Goal: Complete application form

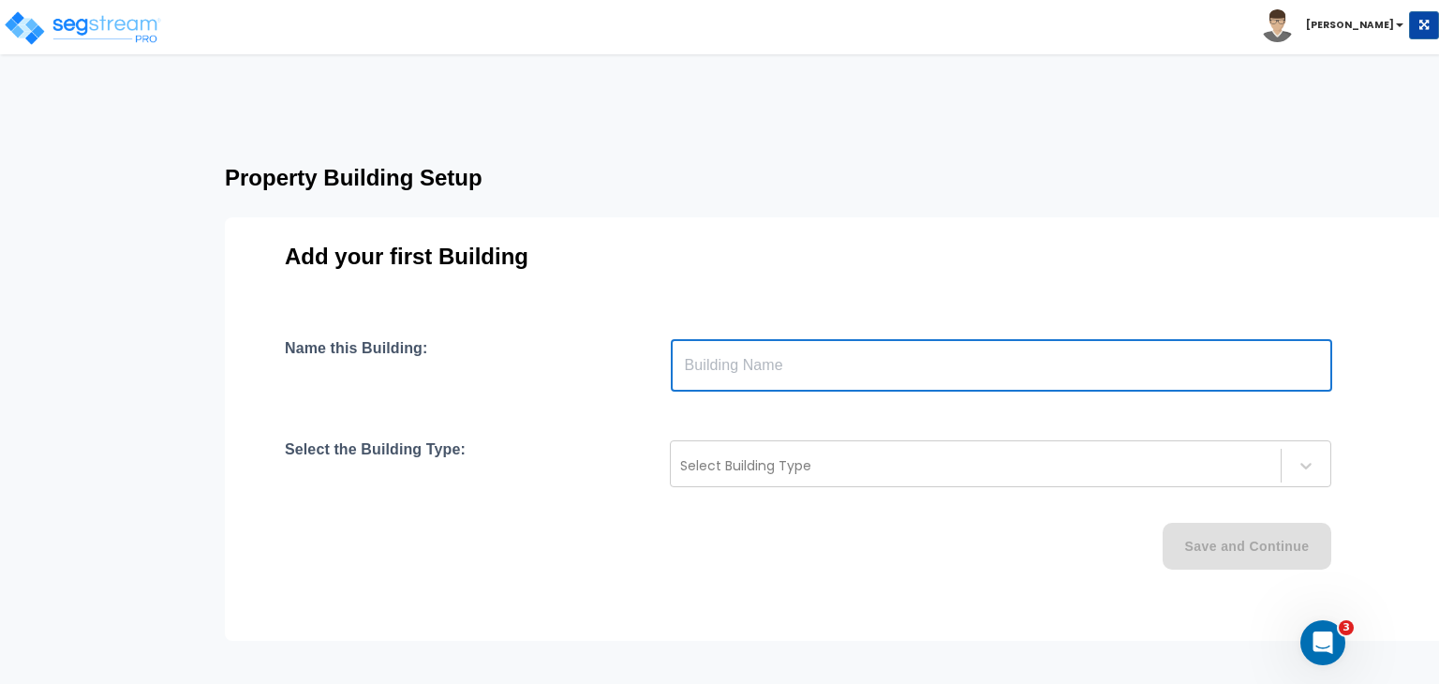
click at [747, 371] on input "text" at bounding box center [1001, 365] width 661 height 52
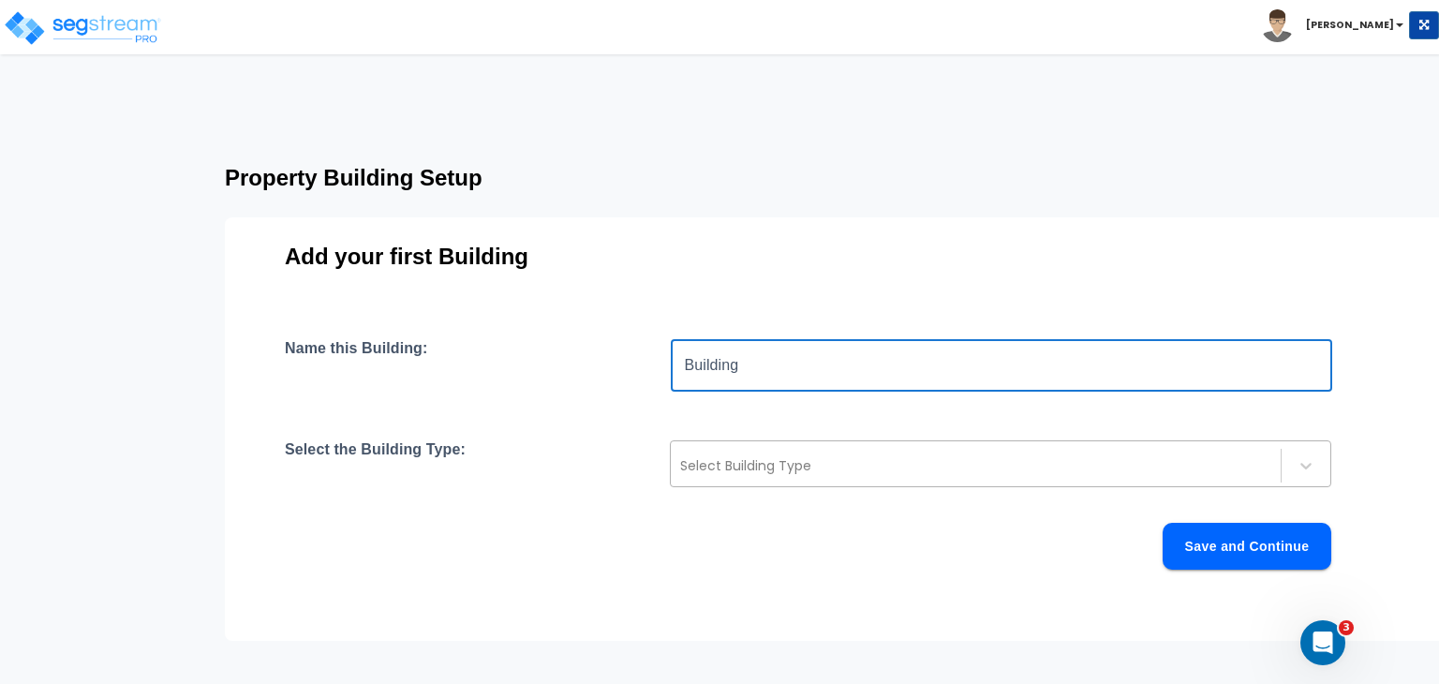
type input "Building"
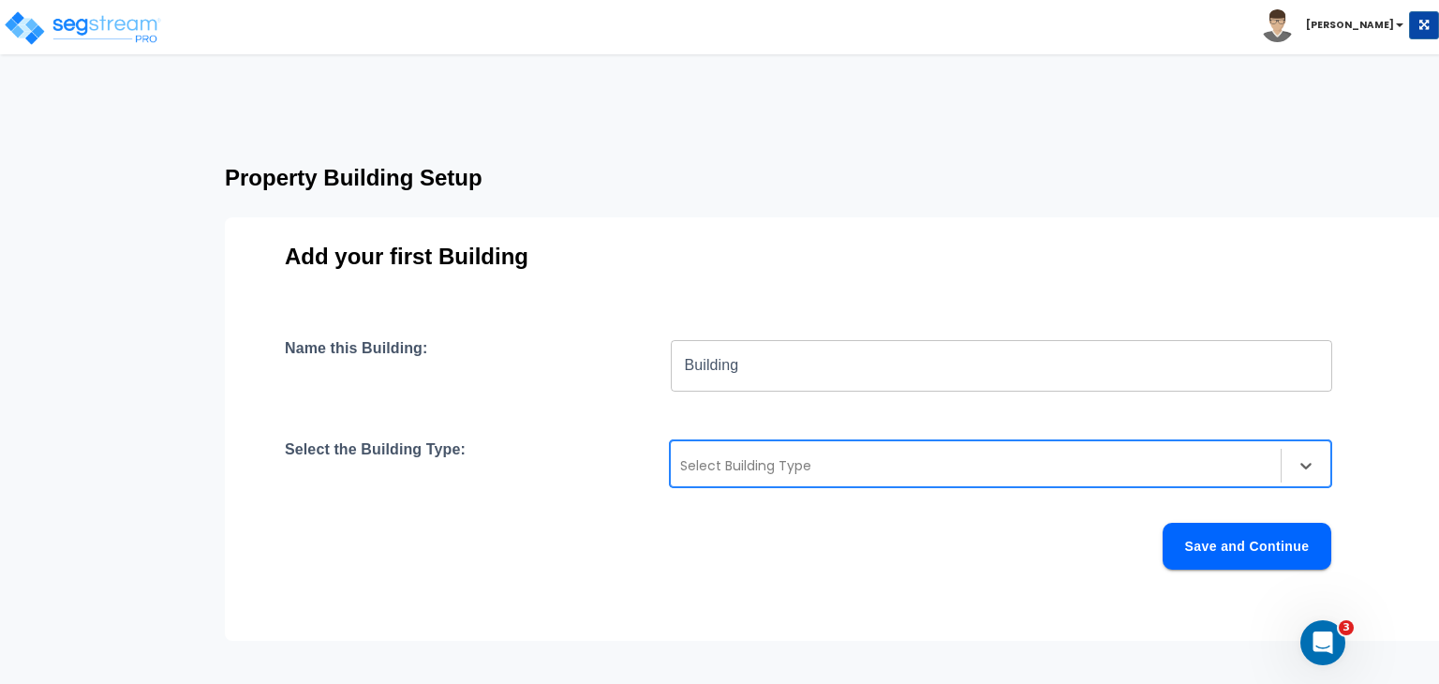
click at [724, 460] on div at bounding box center [975, 465] width 591 height 22
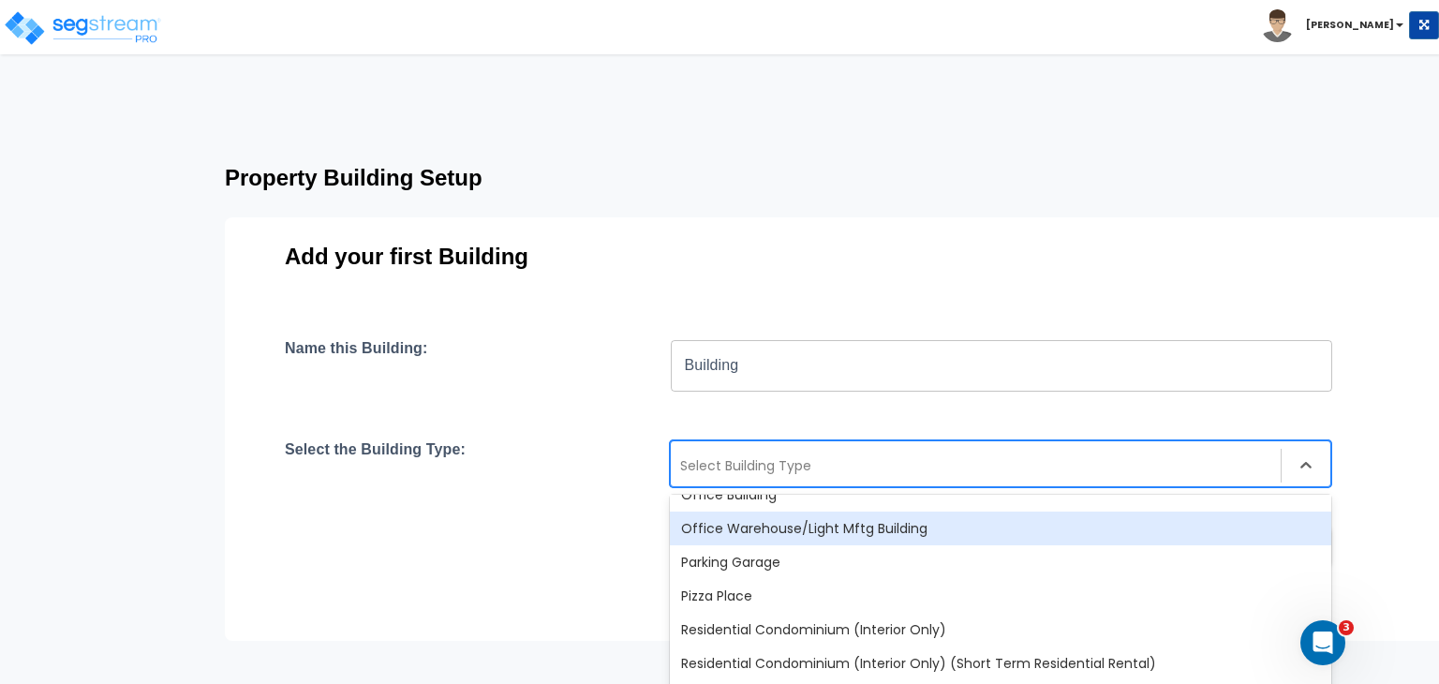
scroll to position [1303, 0]
click at [751, 533] on div "Office Warehouse/Light Mftg Building" at bounding box center [1000, 528] width 661 height 34
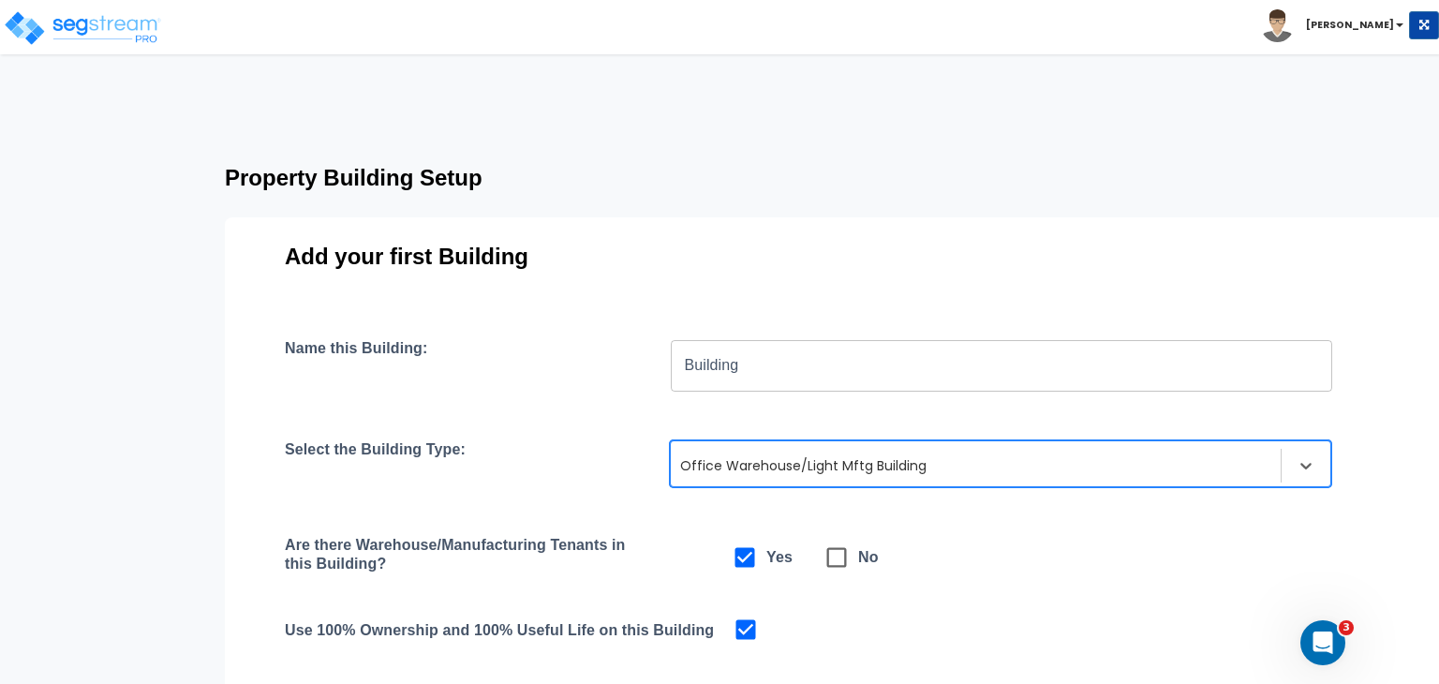
click at [570, 467] on div "Select the Building Type: option Office Warehouse/Light Mftg Building, selected…" at bounding box center [836, 463] width 1103 height 47
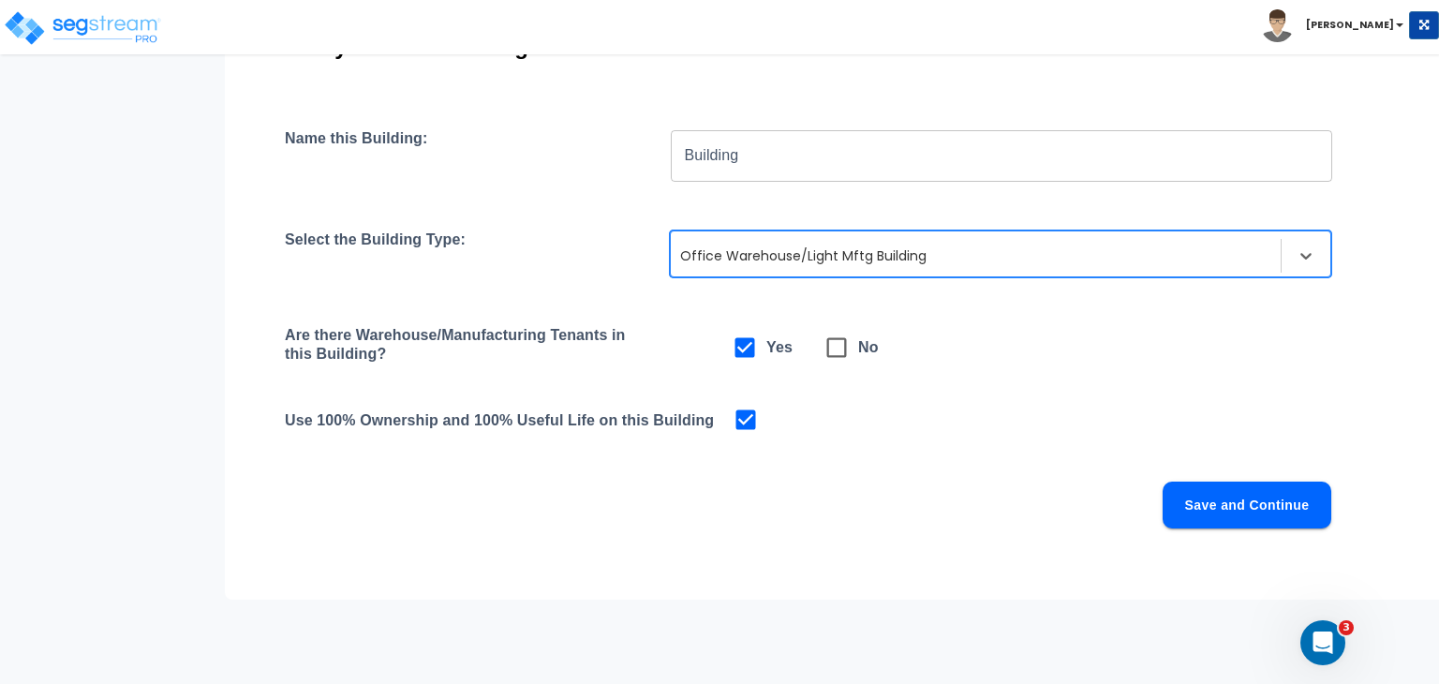
scroll to position [212, 0]
click at [1219, 495] on button "Save and Continue" at bounding box center [1247, 503] width 169 height 47
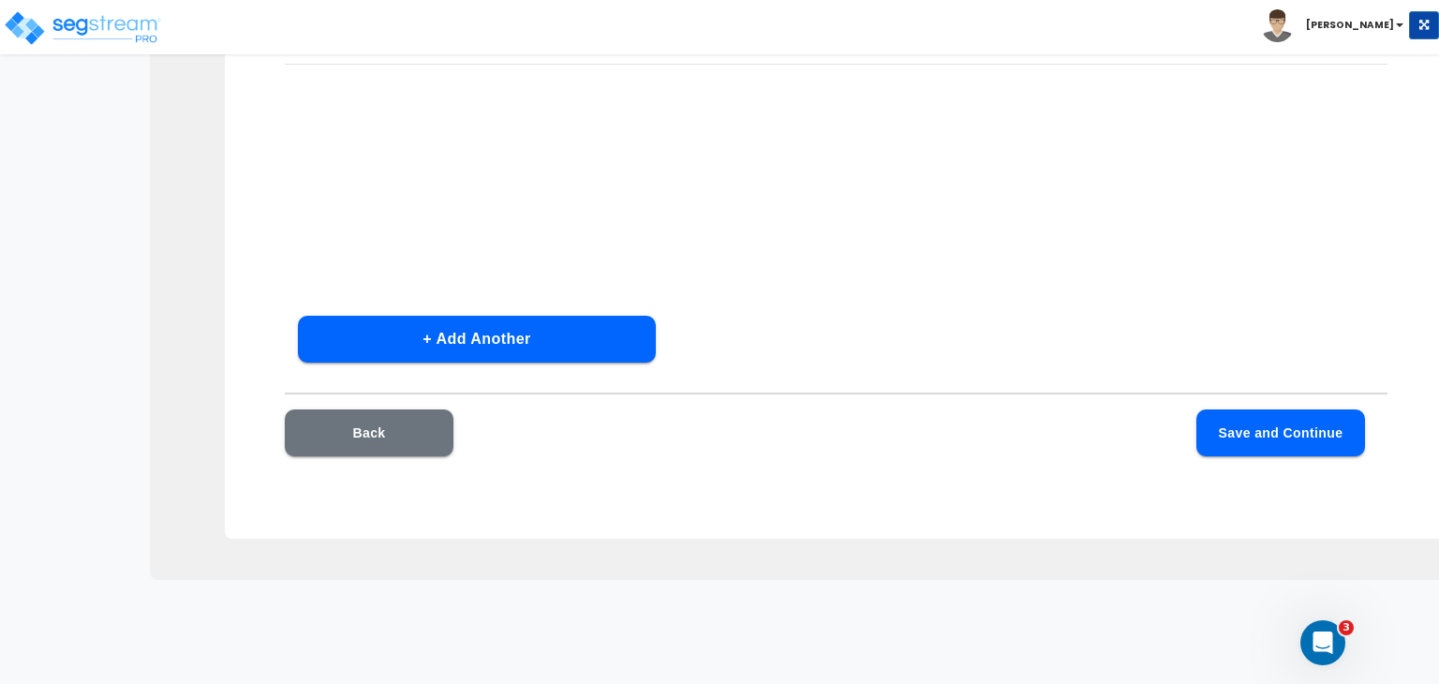
scroll to position [174, 0]
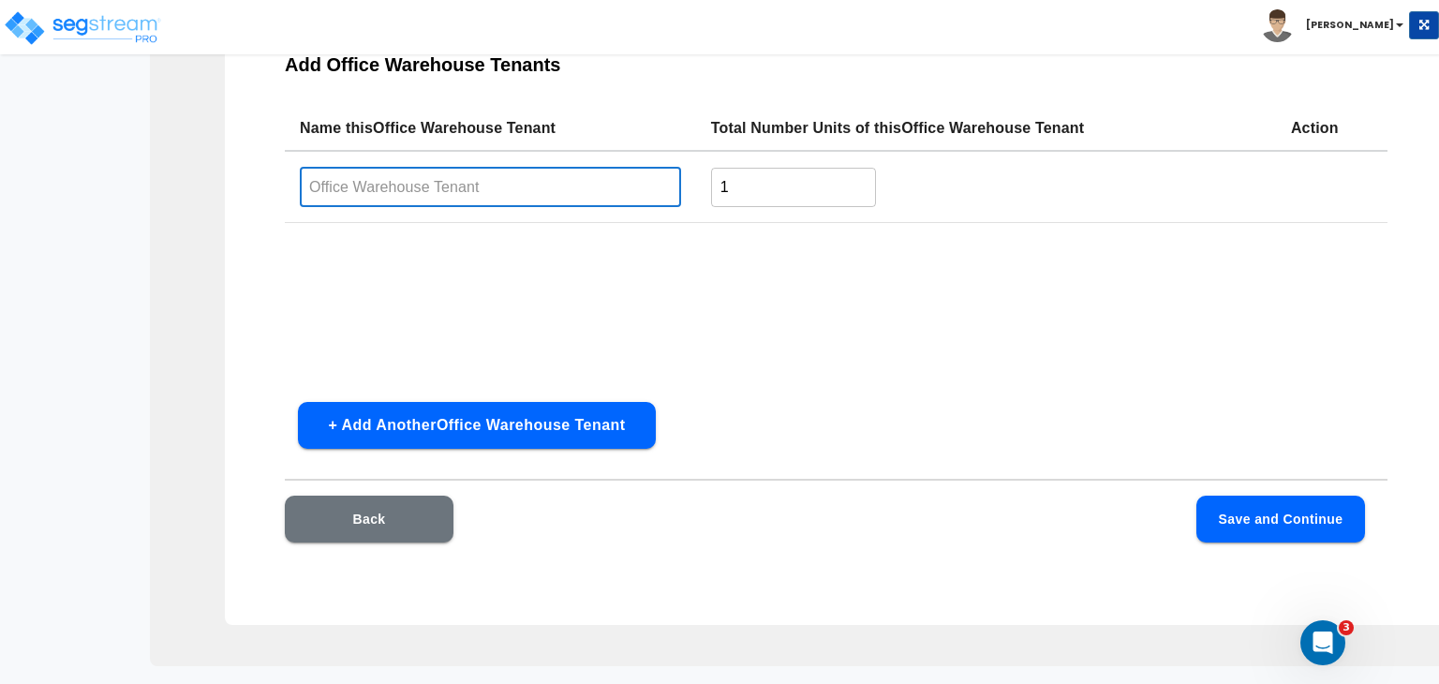
click at [502, 188] on input "text" at bounding box center [490, 187] width 381 height 40
type input "Office Warehouse Tenant"
click at [1229, 517] on button "Save and Continue" at bounding box center [1280, 519] width 169 height 47
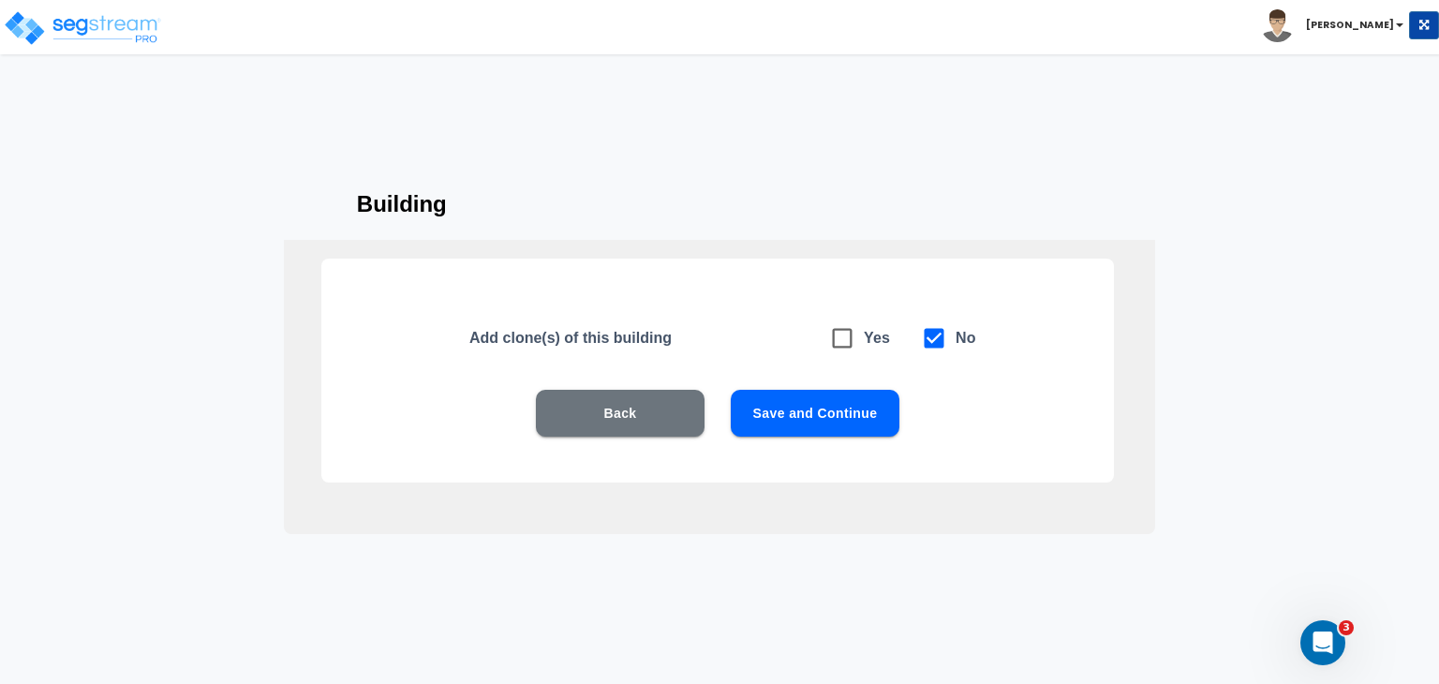
click at [847, 405] on button "Save and Continue" at bounding box center [815, 413] width 169 height 47
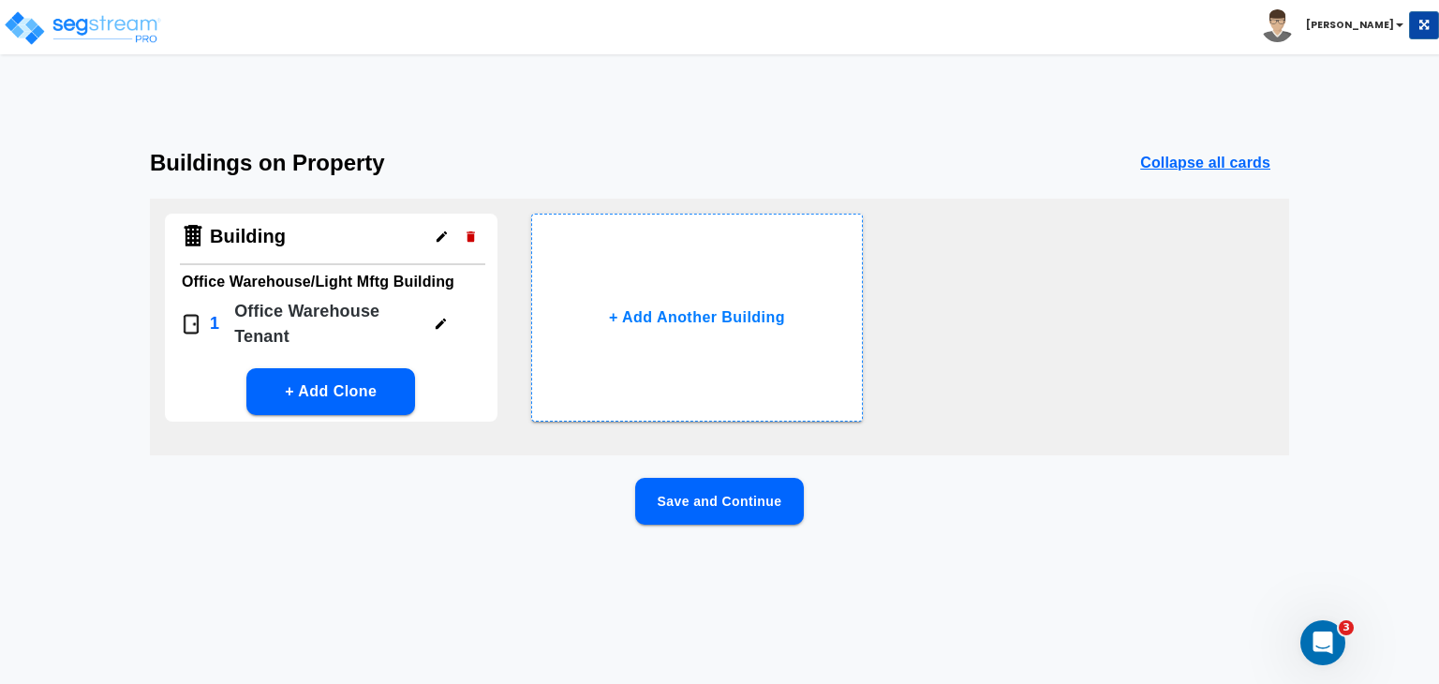
click at [746, 497] on button "Save and Continue" at bounding box center [719, 501] width 169 height 47
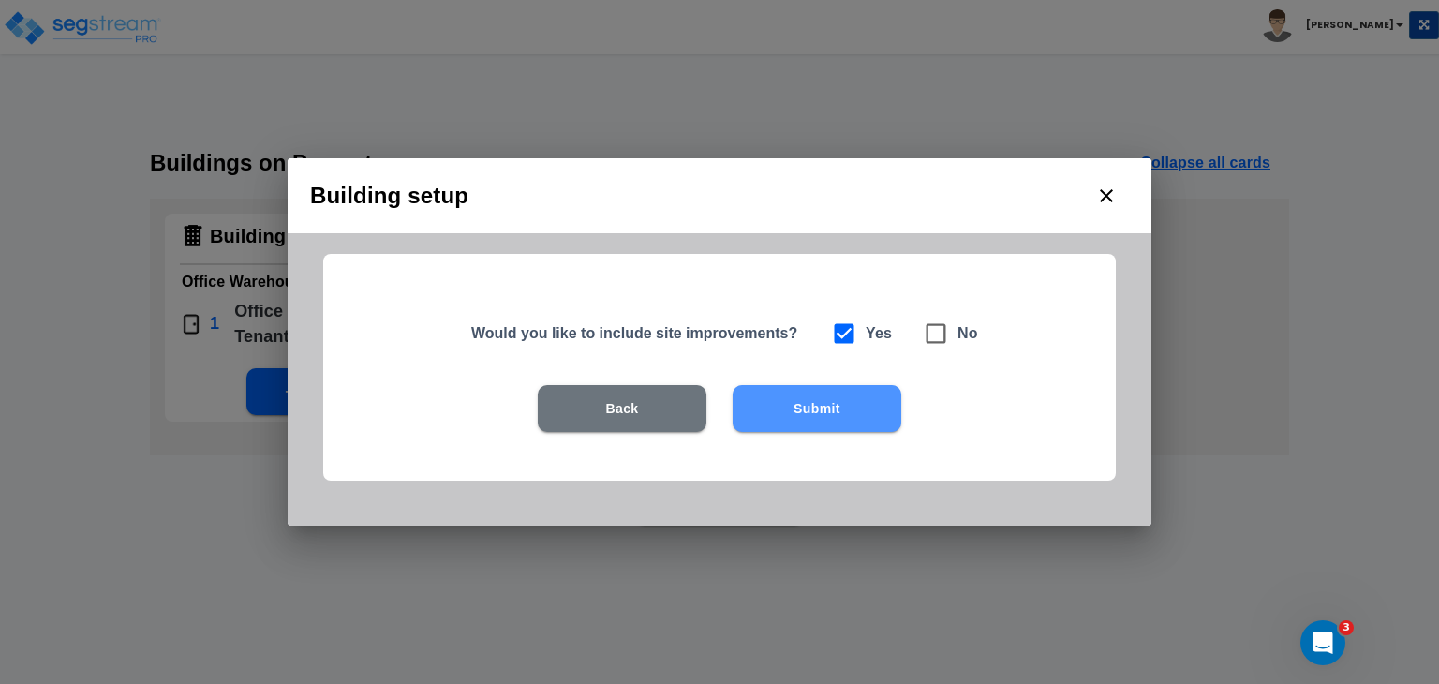
click at [830, 406] on button "Submit" at bounding box center [817, 408] width 169 height 47
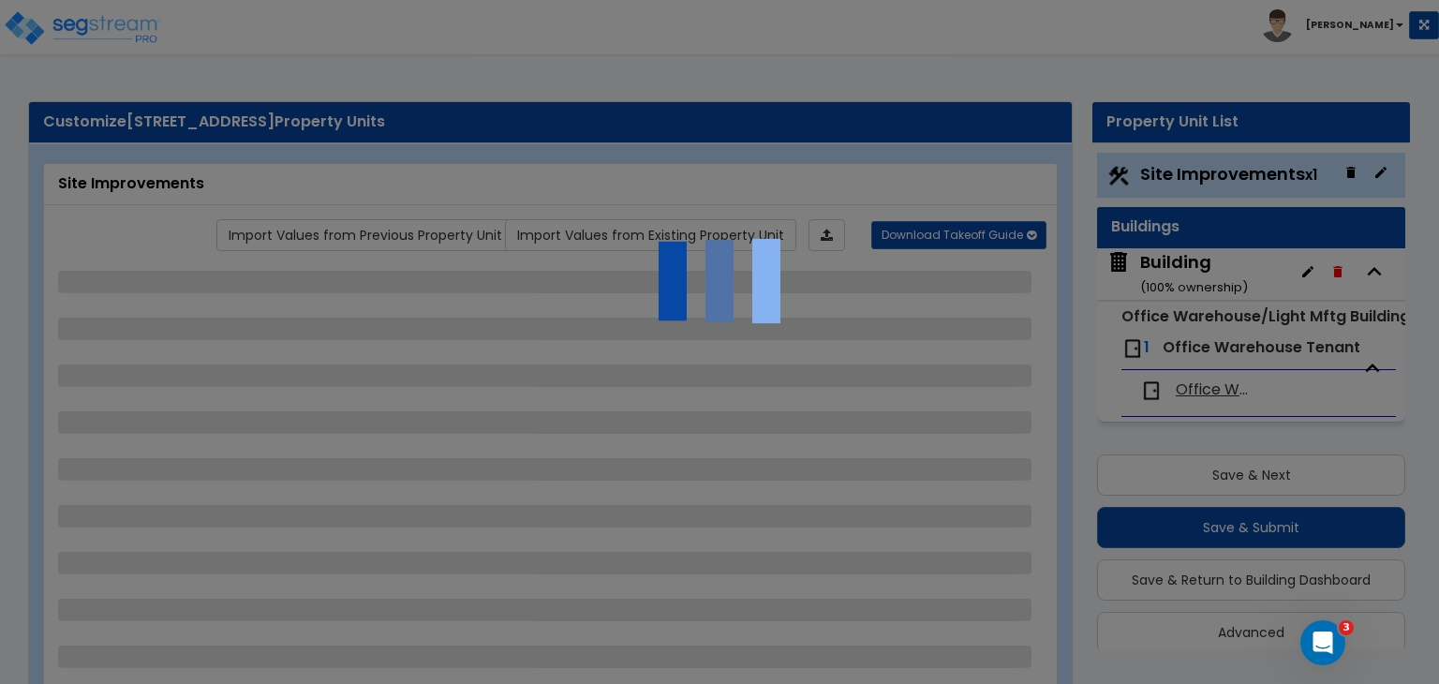
scroll to position [22, 0]
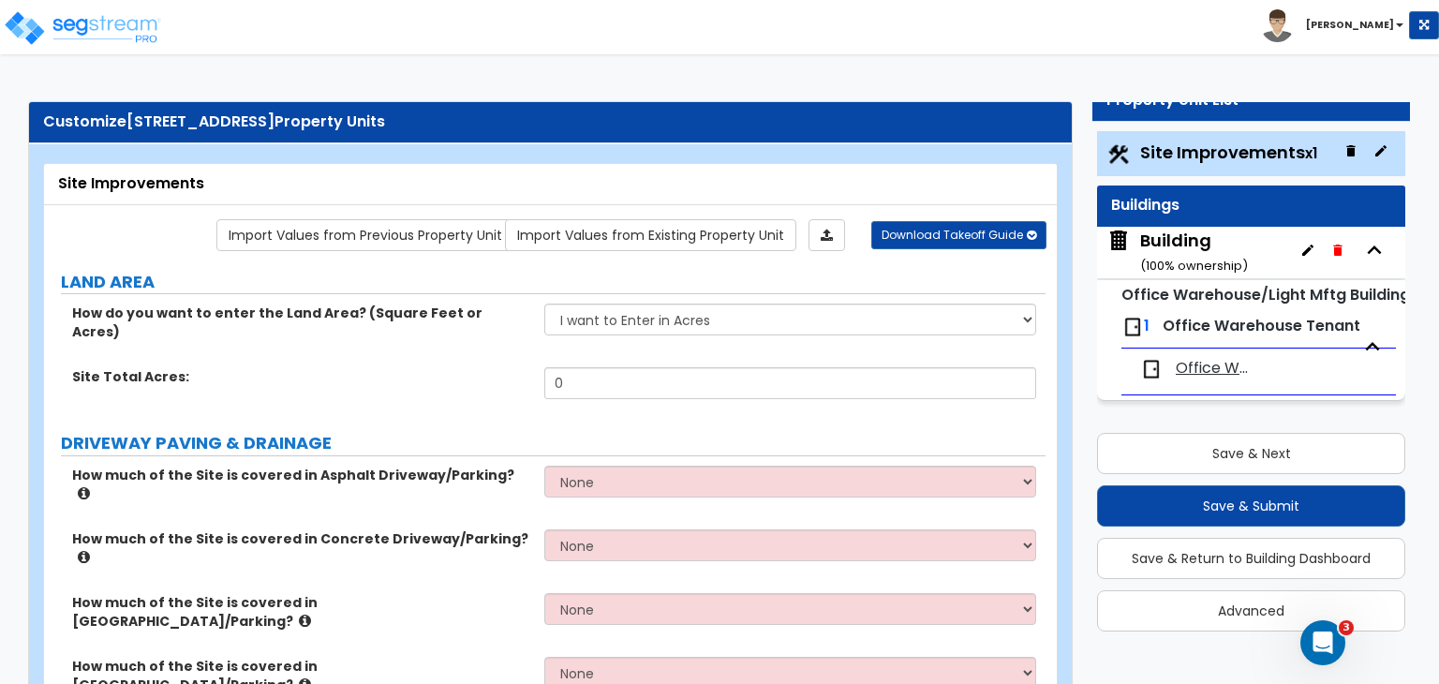
click at [1199, 250] on div "Building ( 100 % ownership)" at bounding box center [1194, 253] width 108 height 48
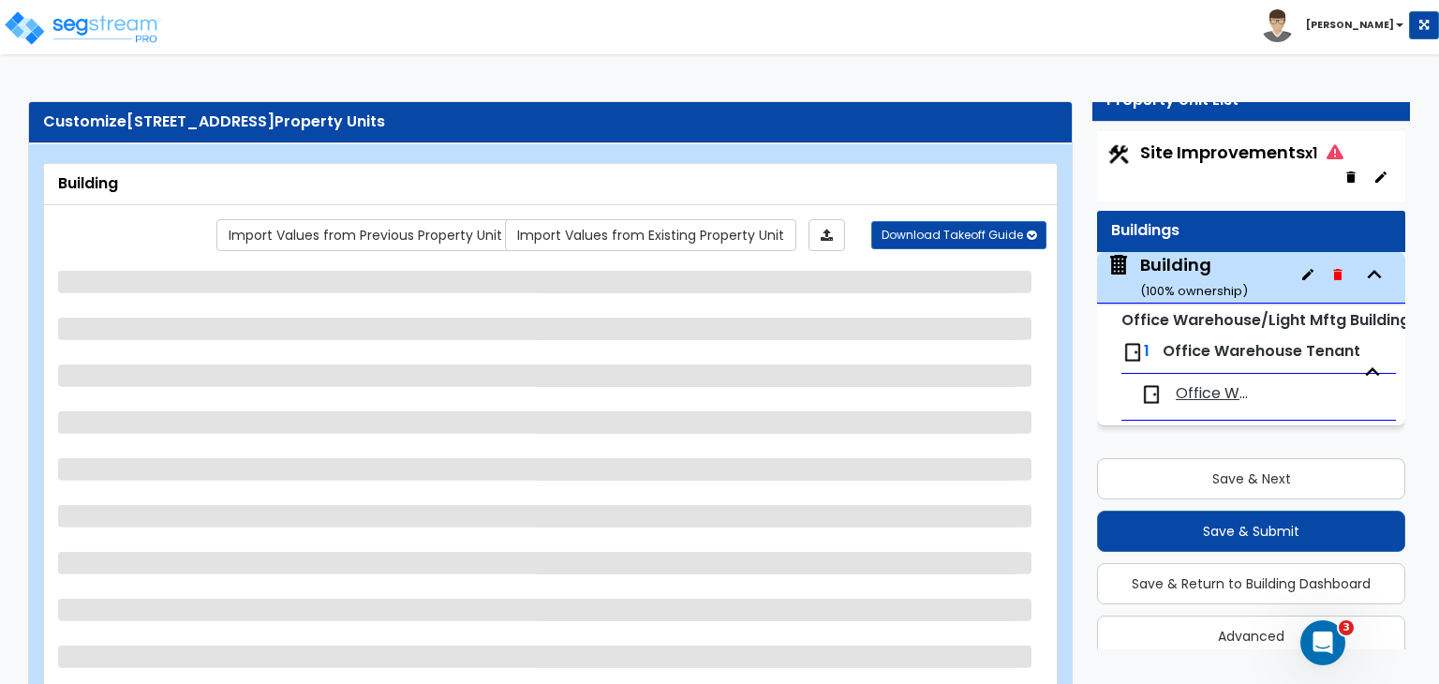
scroll to position [46, 0]
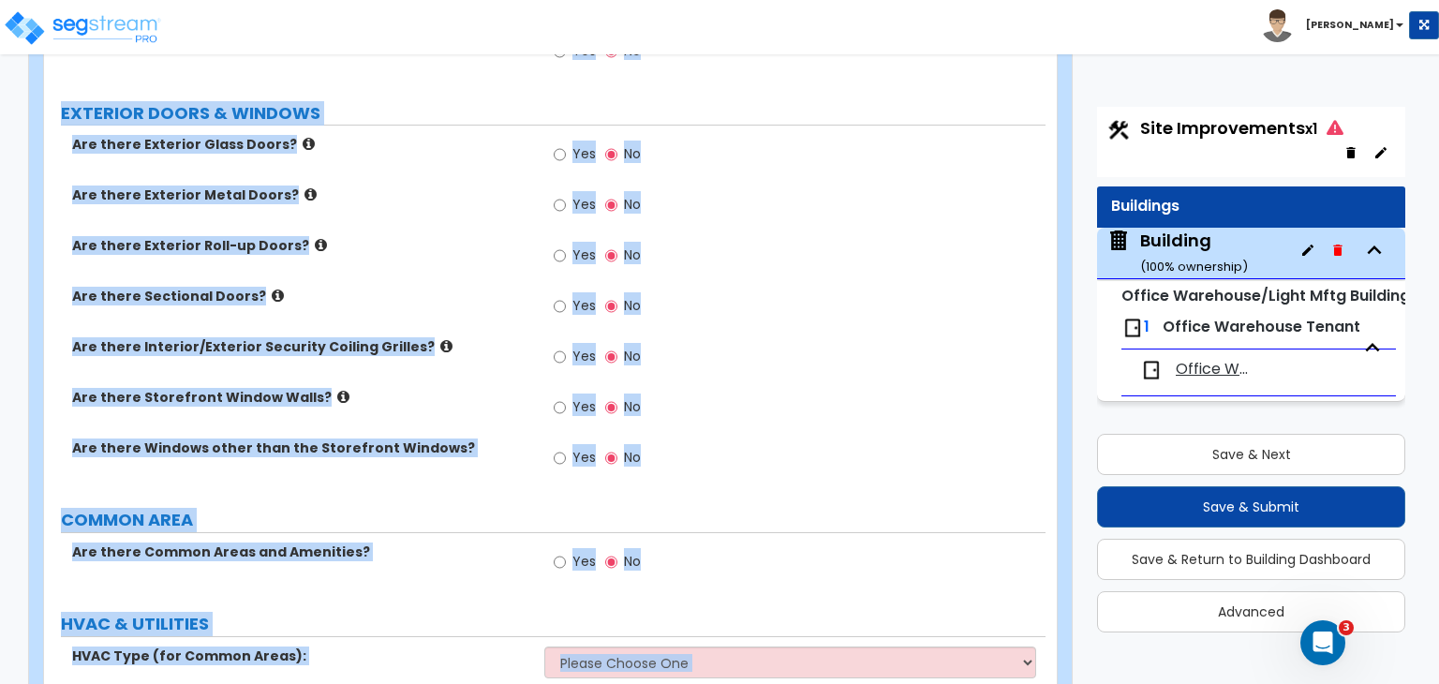
scroll to position [1392, 0]
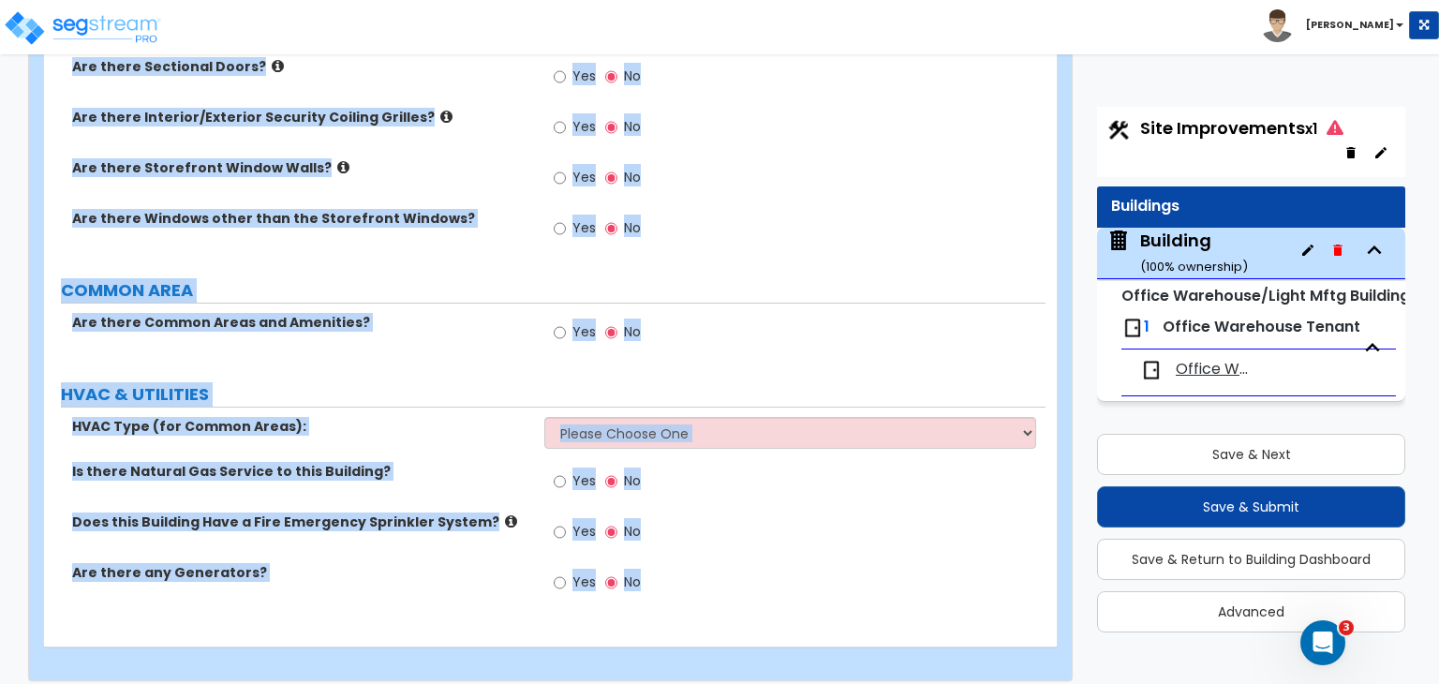
drag, startPoint x: 55, startPoint y: 268, endPoint x: 912, endPoint y: 727, distance: 971.5
copy div "PORTE COCHERE Is there a Porte Cochere? Yes No GENERAL BUILDING DETAILS Buildin…"
click at [874, 173] on div "Yes No" at bounding box center [794, 183] width 500 height 51
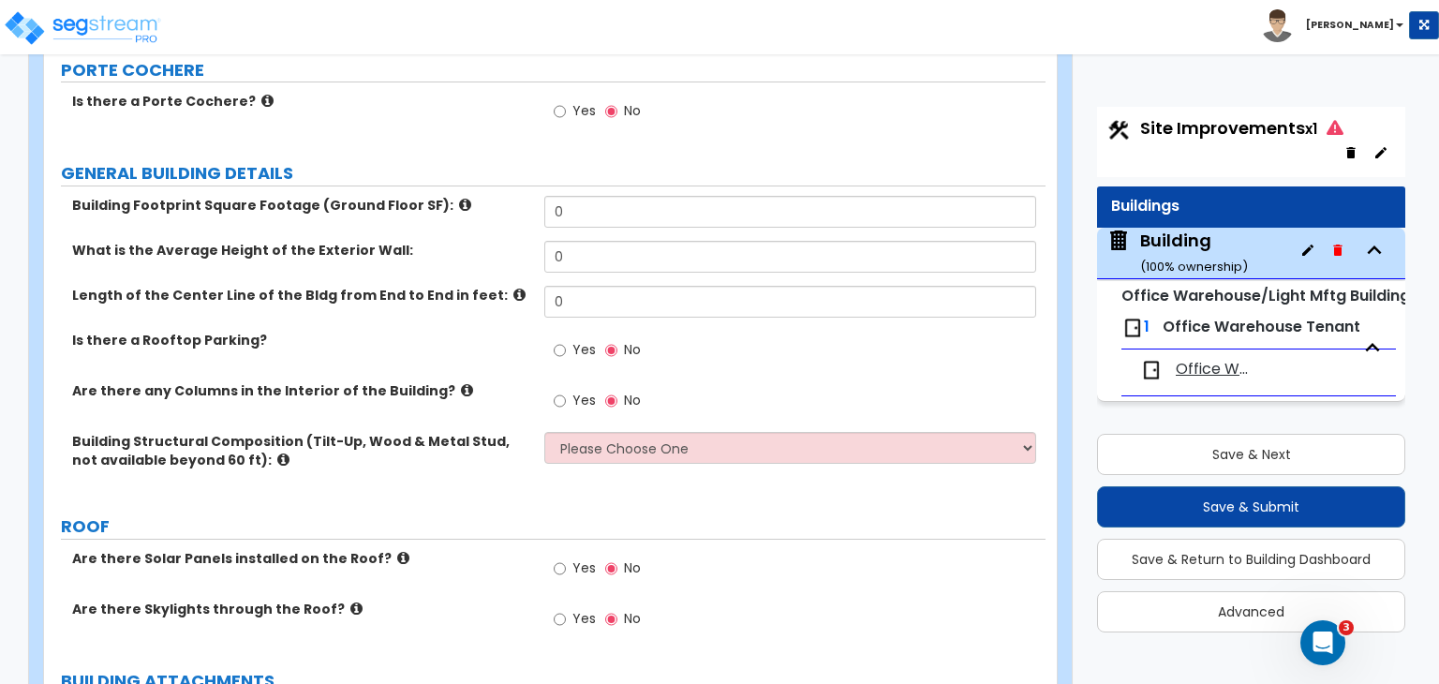
scroll to position [0, 0]
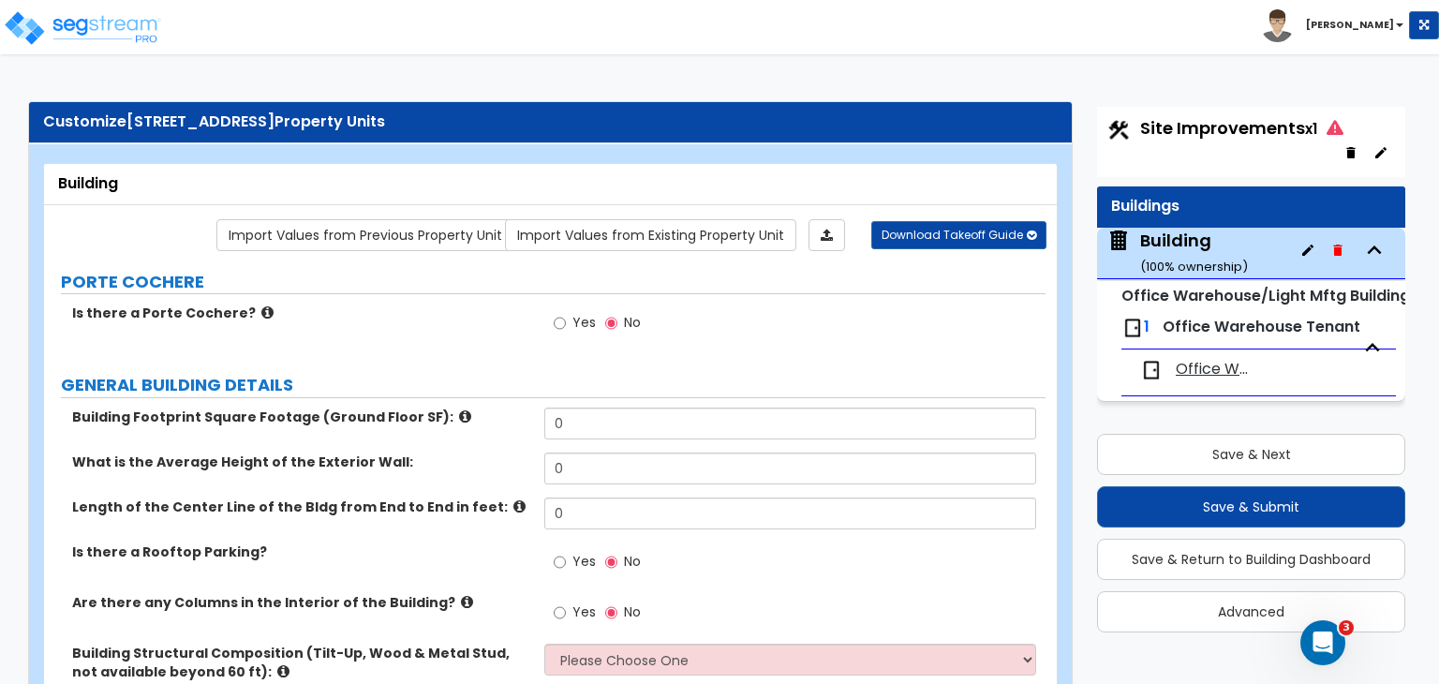
click at [472, 425] on div "Building Footprint Square Footage (Ground Floor SF): 0" at bounding box center [544, 430] width 1001 height 45
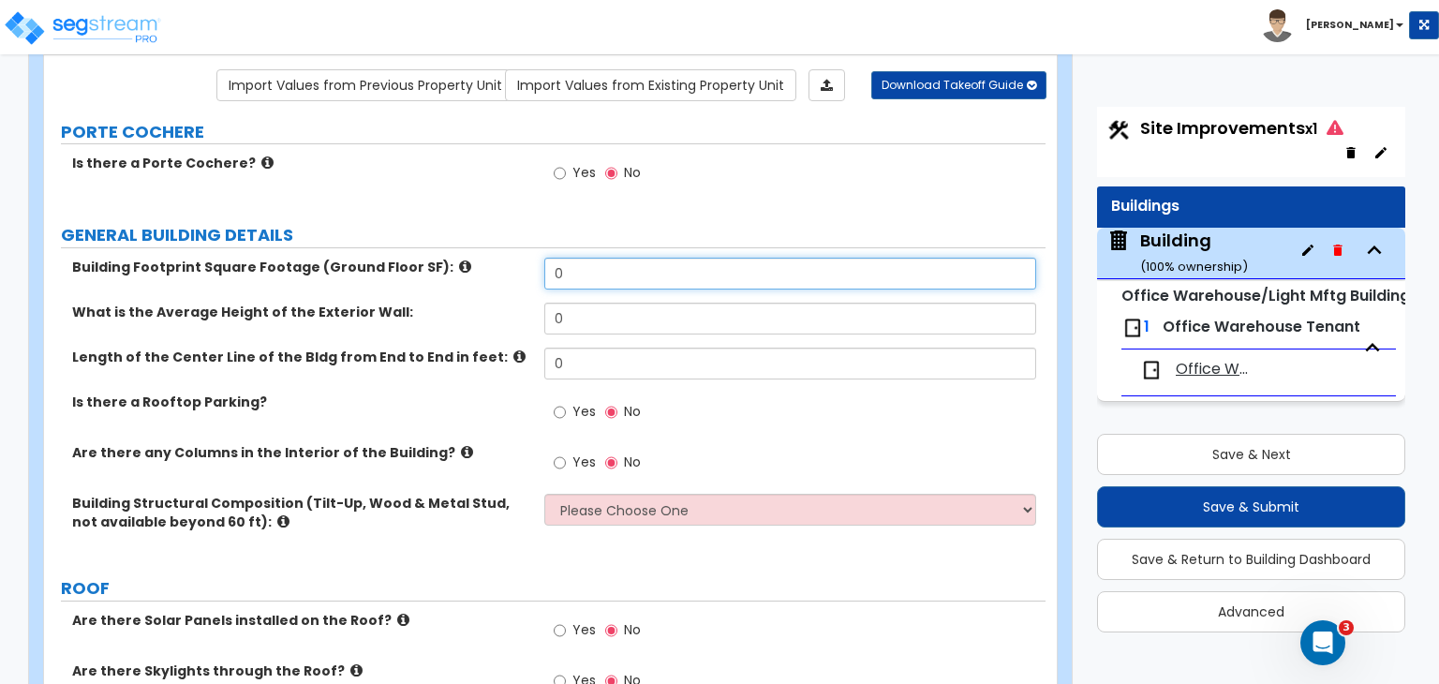
drag, startPoint x: 581, startPoint y: 271, endPoint x: 474, endPoint y: 259, distance: 107.4
click at [474, 259] on div "Building Footprint Square Footage (Ground Floor SF): 0" at bounding box center [544, 280] width 1001 height 45
type input "112,000"
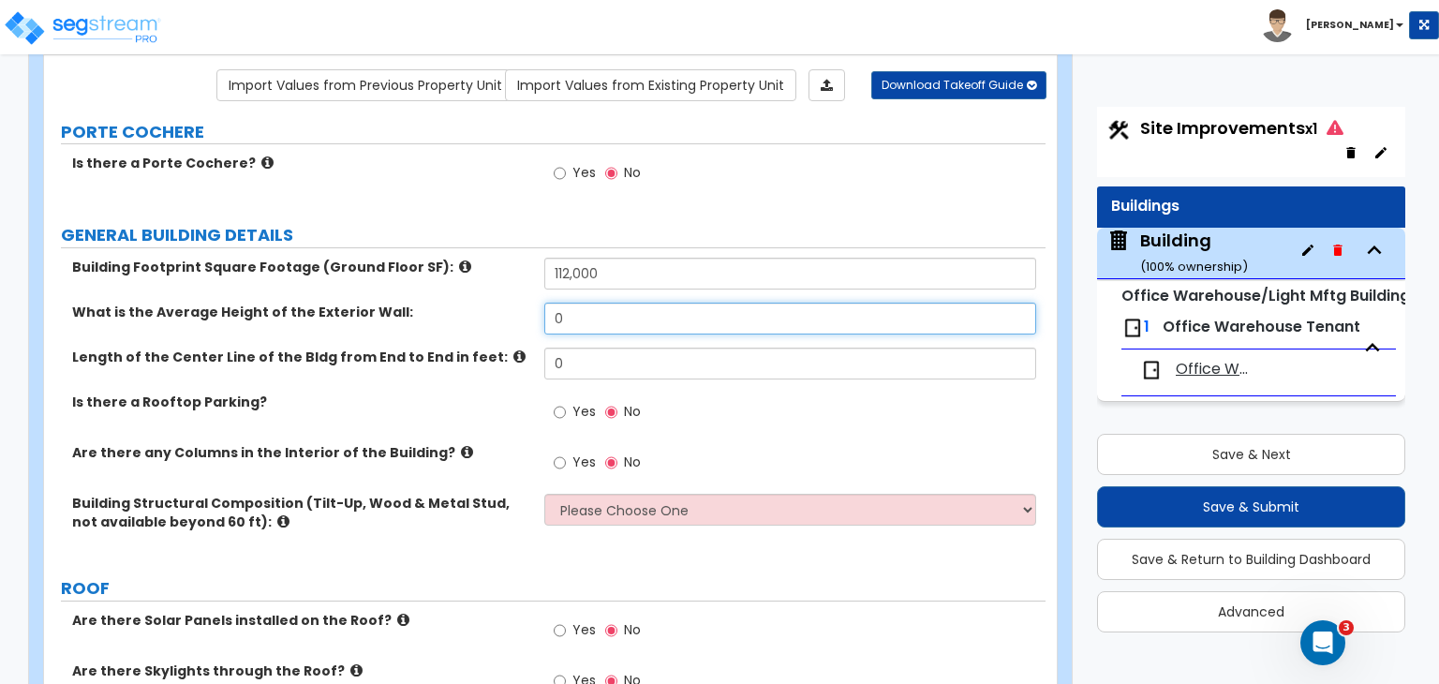
drag, startPoint x: 600, startPoint y: 310, endPoint x: 549, endPoint y: 312, distance: 50.6
click at [549, 312] on input "0" at bounding box center [789, 319] width 491 height 32
type input "22"
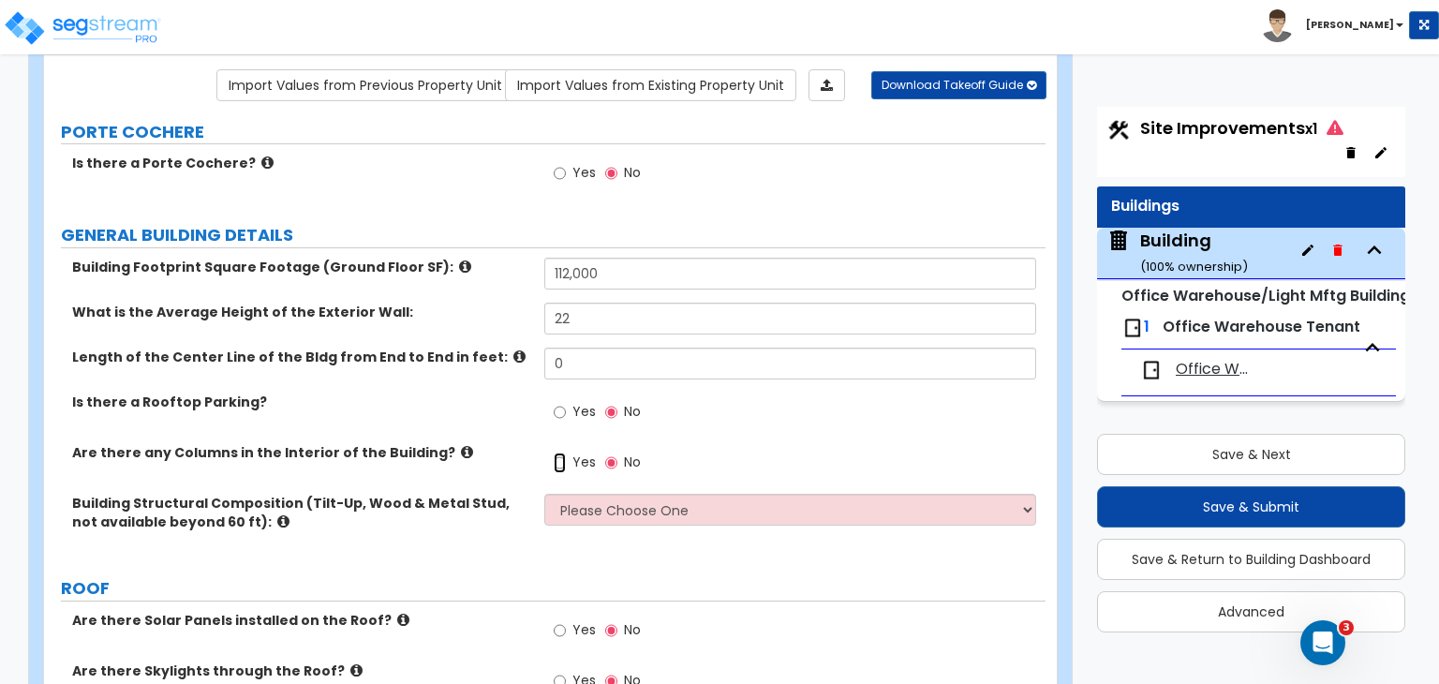
click at [558, 463] on input "Yes" at bounding box center [560, 462] width 12 height 21
radio input "true"
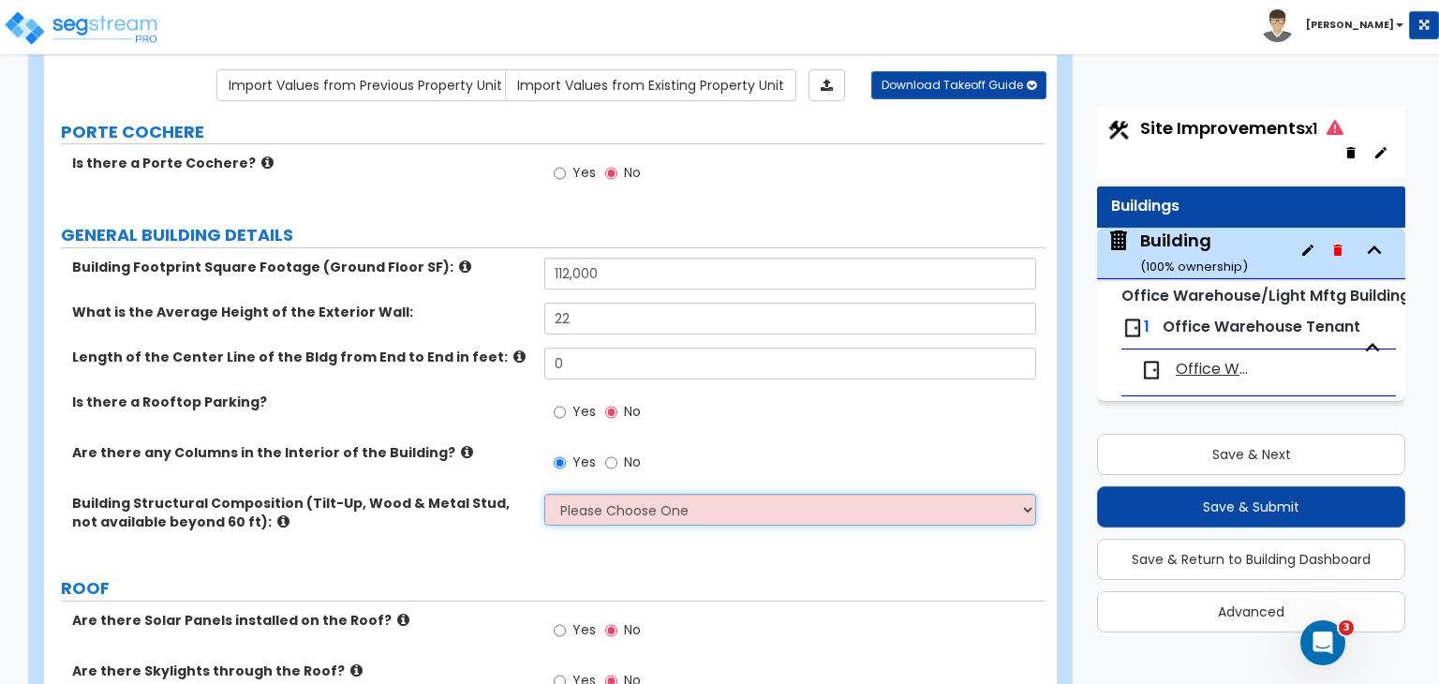
click at [577, 496] on select "Please Choose One Pre-Engineered Metal Building Tilt-up Wall Construction Reinf…" at bounding box center [789, 510] width 491 height 32
select select "1"
click at [544, 494] on select "Please Choose One Pre-Engineered Metal Building Tilt-up Wall Construction Reinf…" at bounding box center [789, 510] width 491 height 32
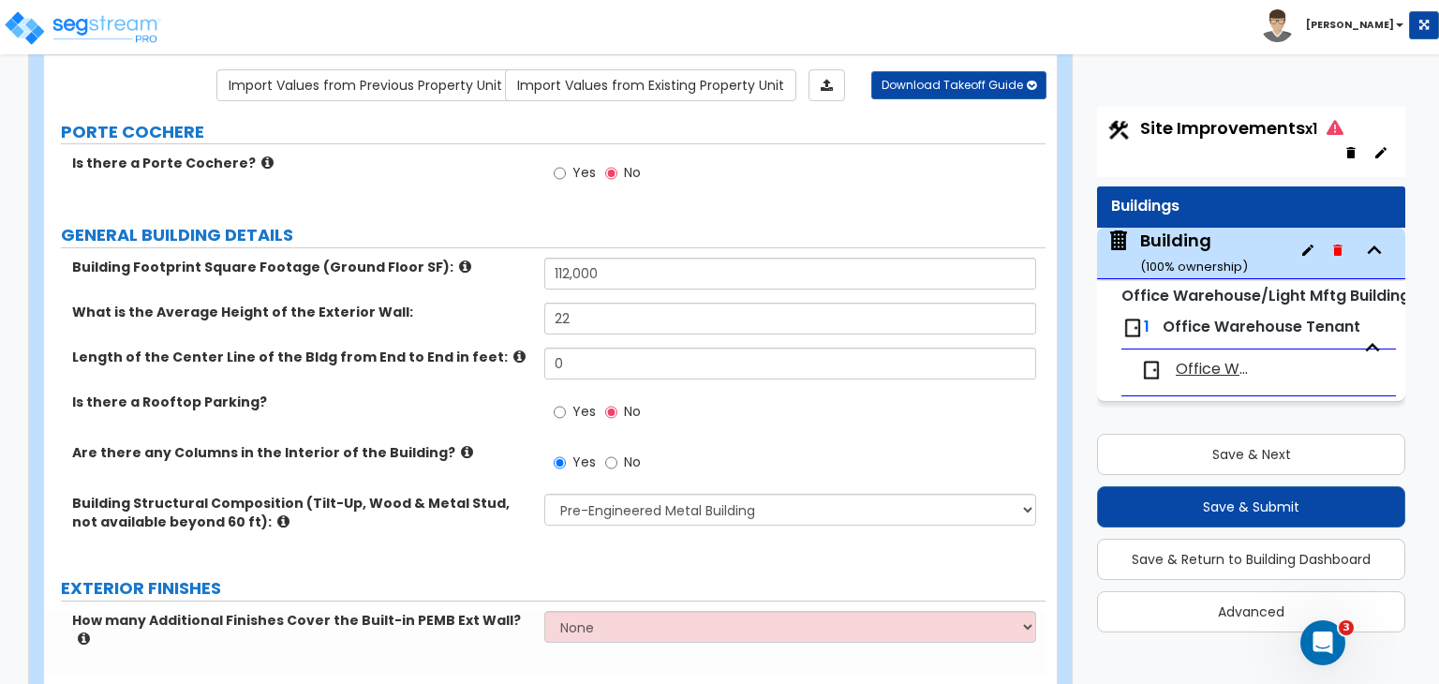
click at [510, 414] on div "Is there a Rooftop Parking? Yes No" at bounding box center [544, 418] width 1001 height 51
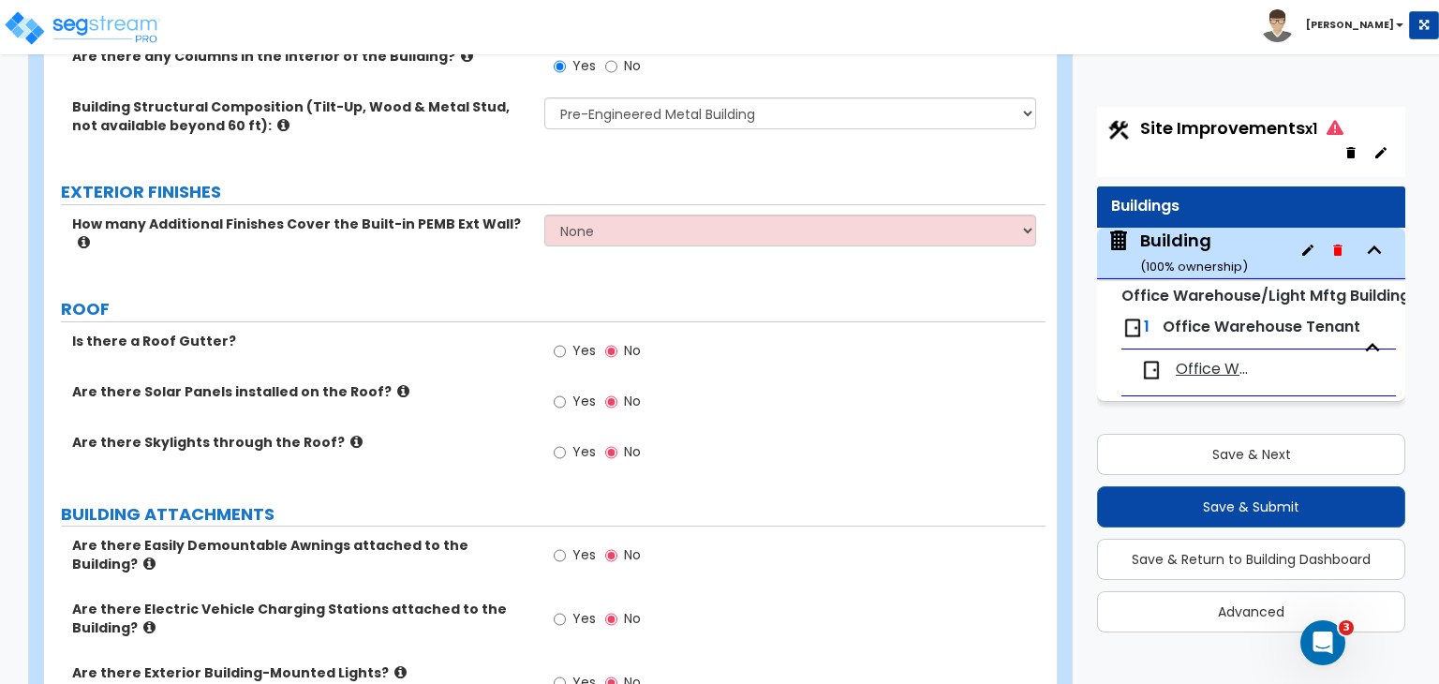
scroll to position [601, 0]
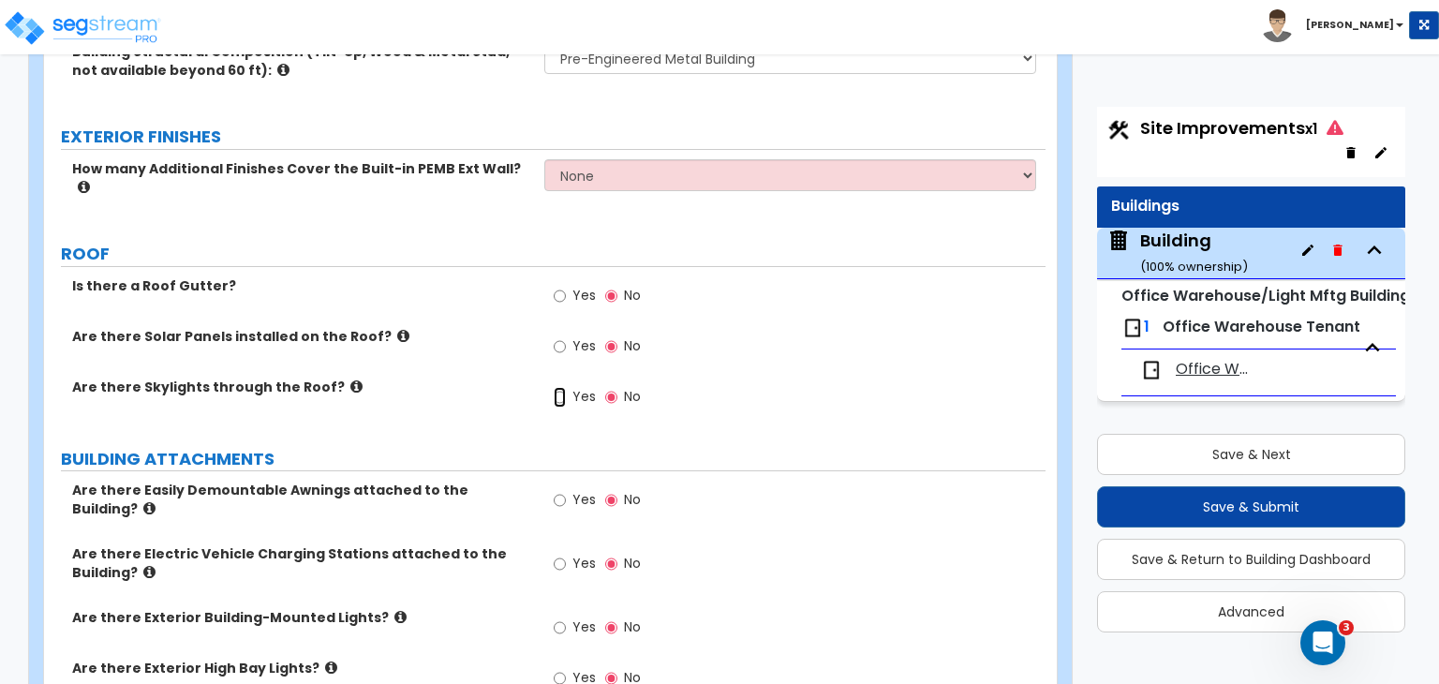
click at [556, 387] on input "Yes" at bounding box center [560, 397] width 12 height 21
radio input "true"
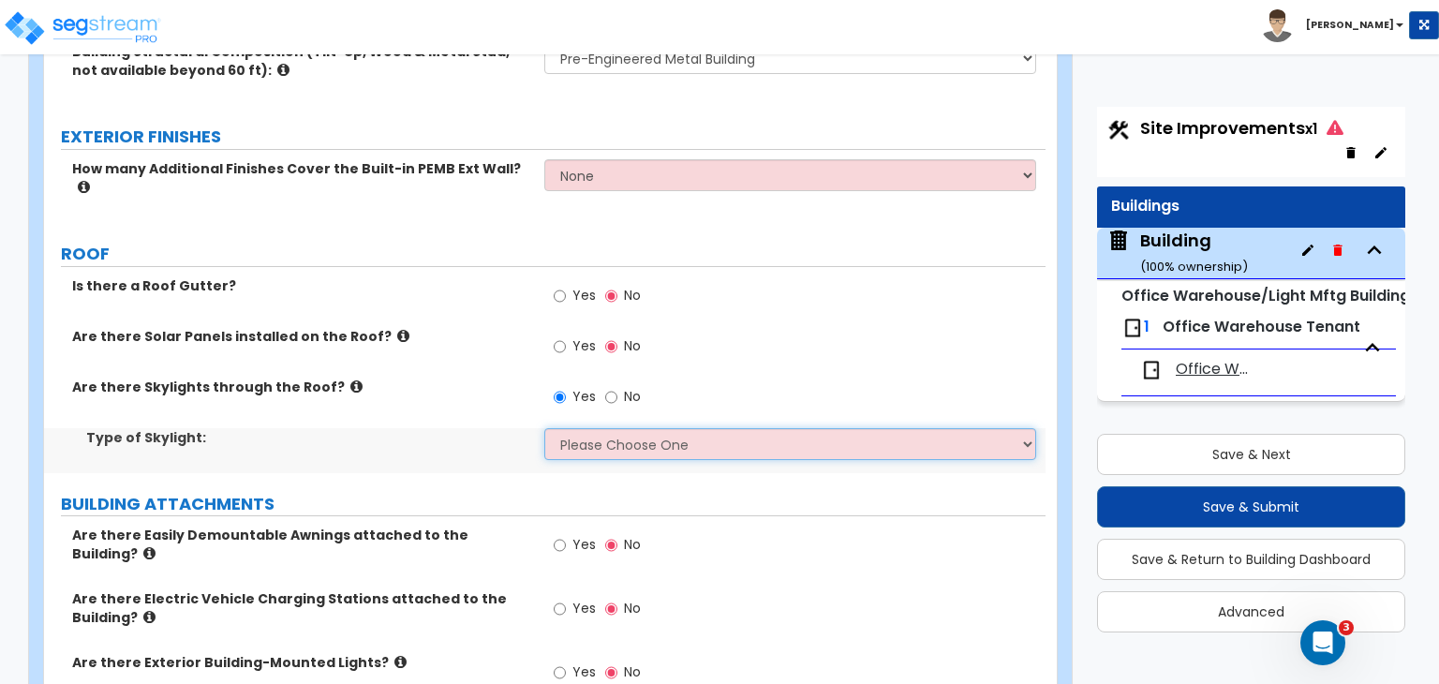
click at [569, 428] on select "Please Choose One Sandwich Panels Fixed Rectangular Glass Barrel Vault Dome Squ…" at bounding box center [789, 444] width 491 height 32
select select "4"
click at [544, 428] on select "Please Choose One Sandwich Panels Fixed Rectangular Glass Barrel Vault Dome Squ…" at bounding box center [789, 444] width 491 height 32
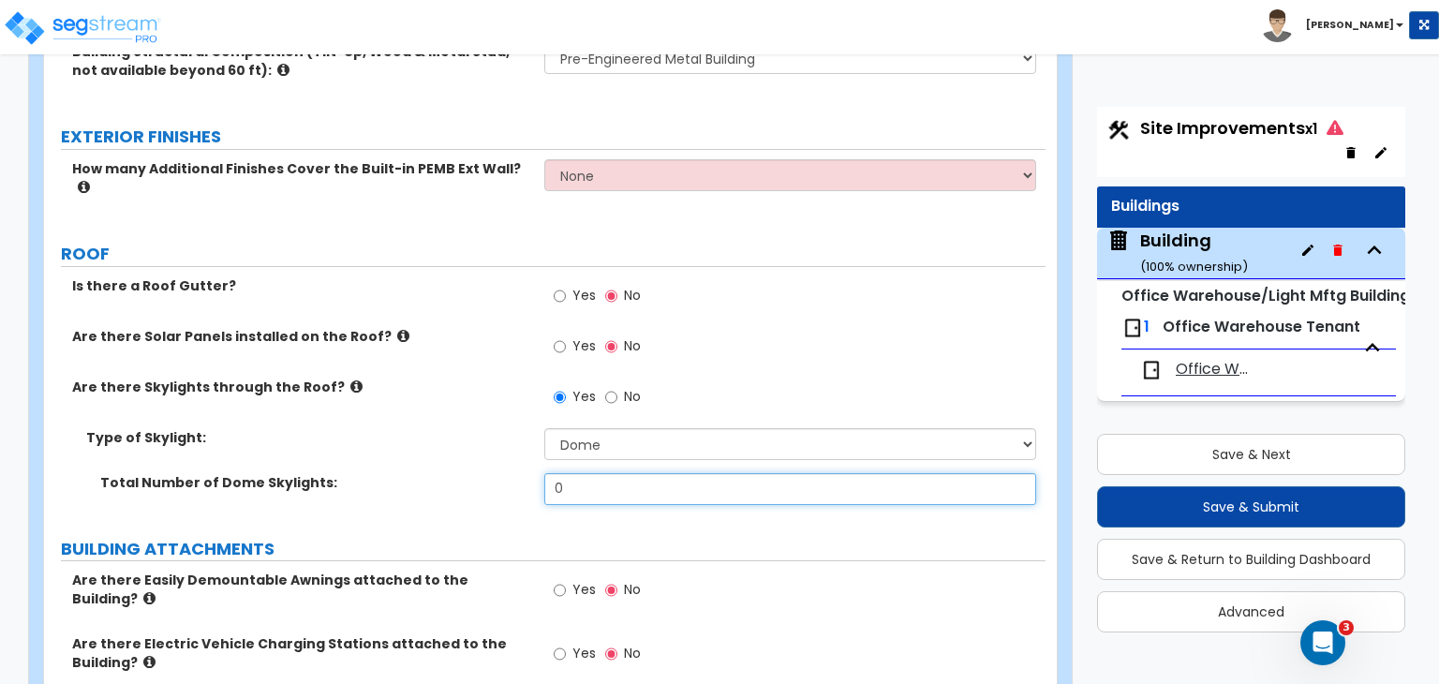
drag, startPoint x: 507, startPoint y: 473, endPoint x: 485, endPoint y: 476, distance: 21.7
click at [485, 476] on div "Total Number of Dome Skylights: 0" at bounding box center [544, 495] width 1001 height 45
type input "32"
click at [485, 476] on div "Total Number of Dome Skylights: 32" at bounding box center [544, 495] width 1001 height 45
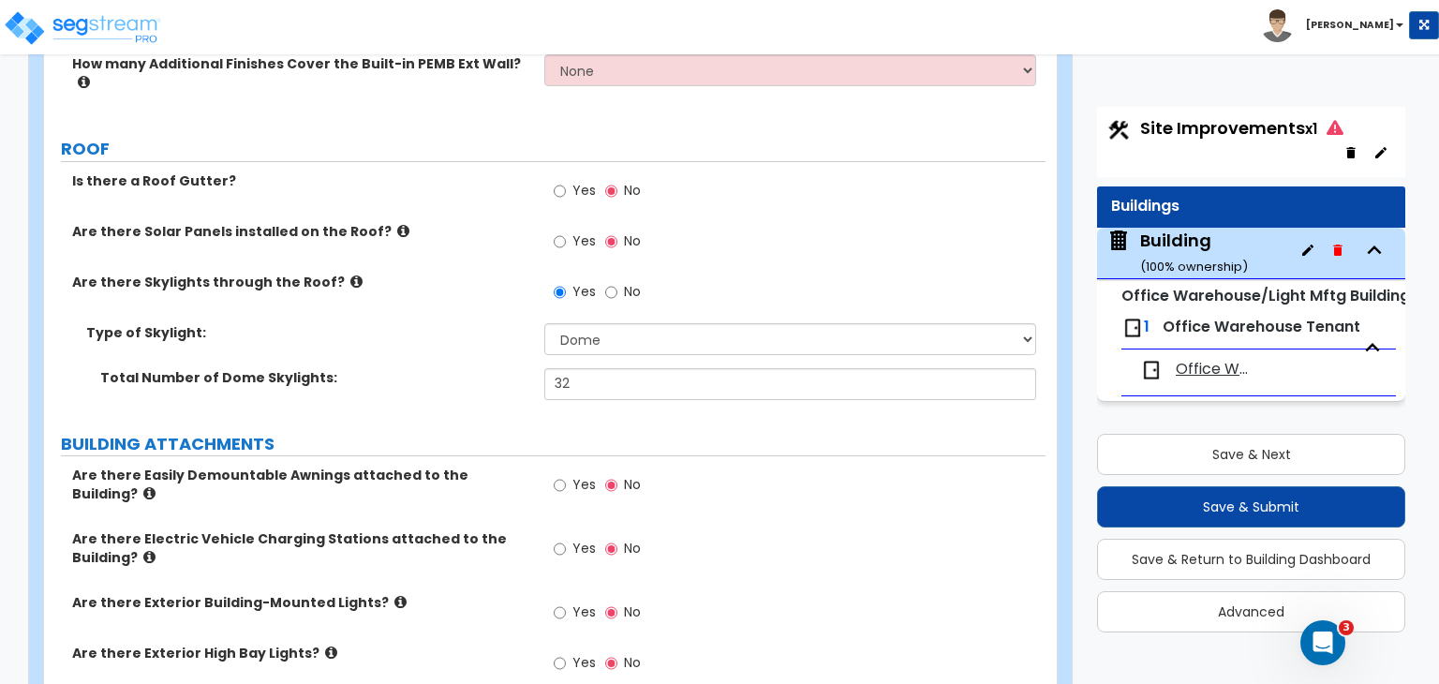
scroll to position [708, 0]
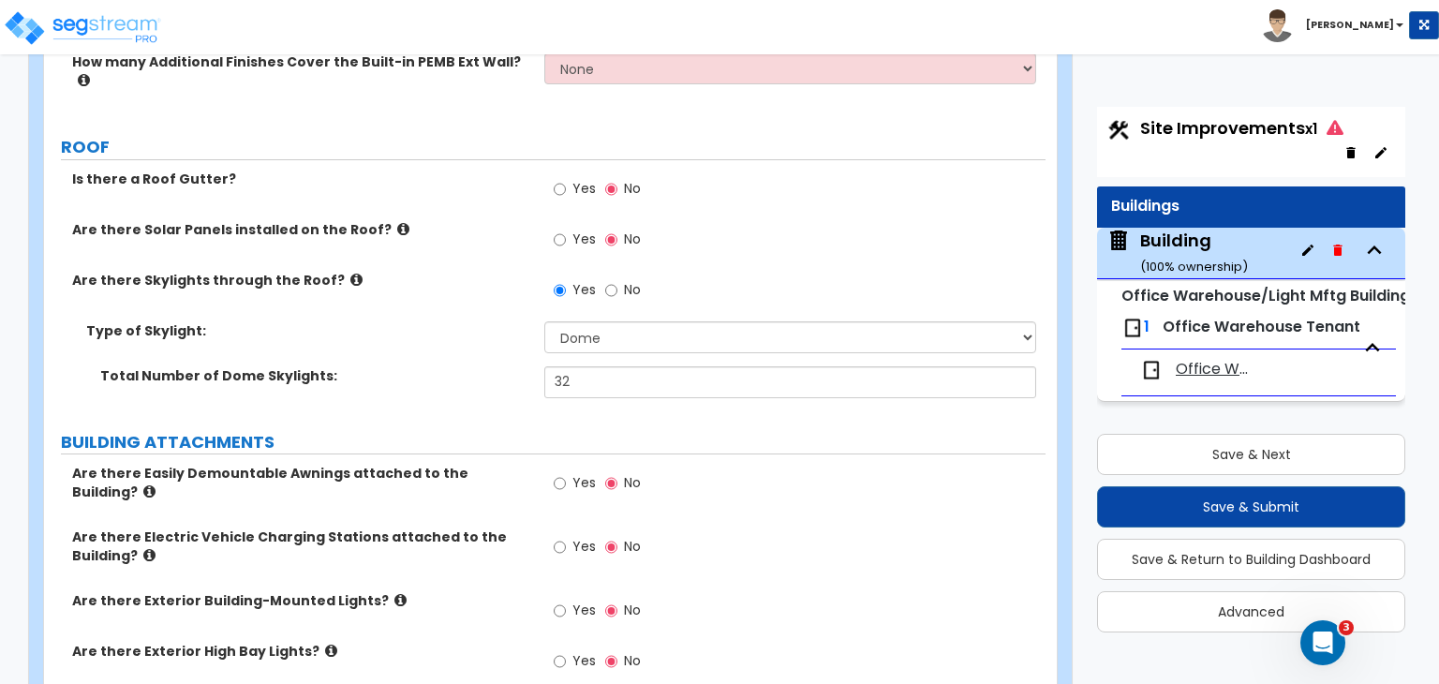
click at [440, 321] on label "Type of Skylight:" at bounding box center [308, 330] width 444 height 19
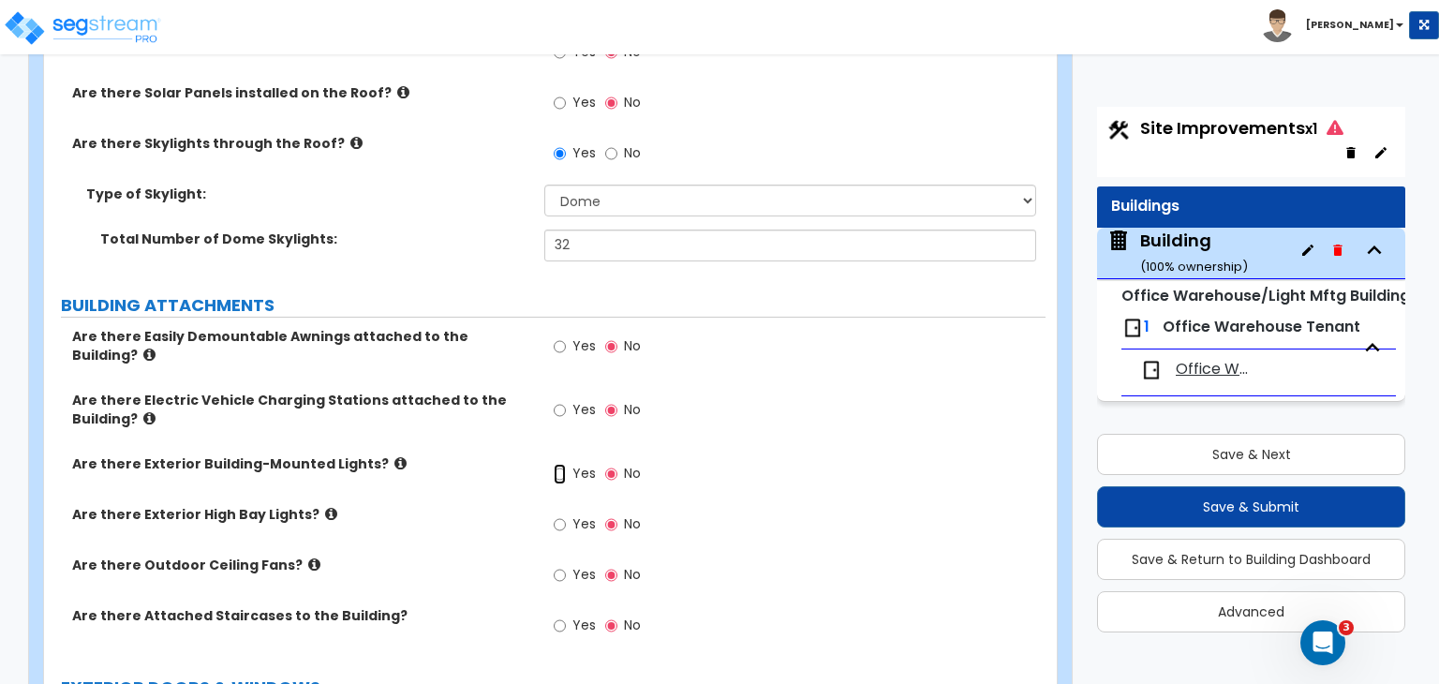
click at [556, 464] on input "Yes" at bounding box center [560, 474] width 12 height 21
radio input "true"
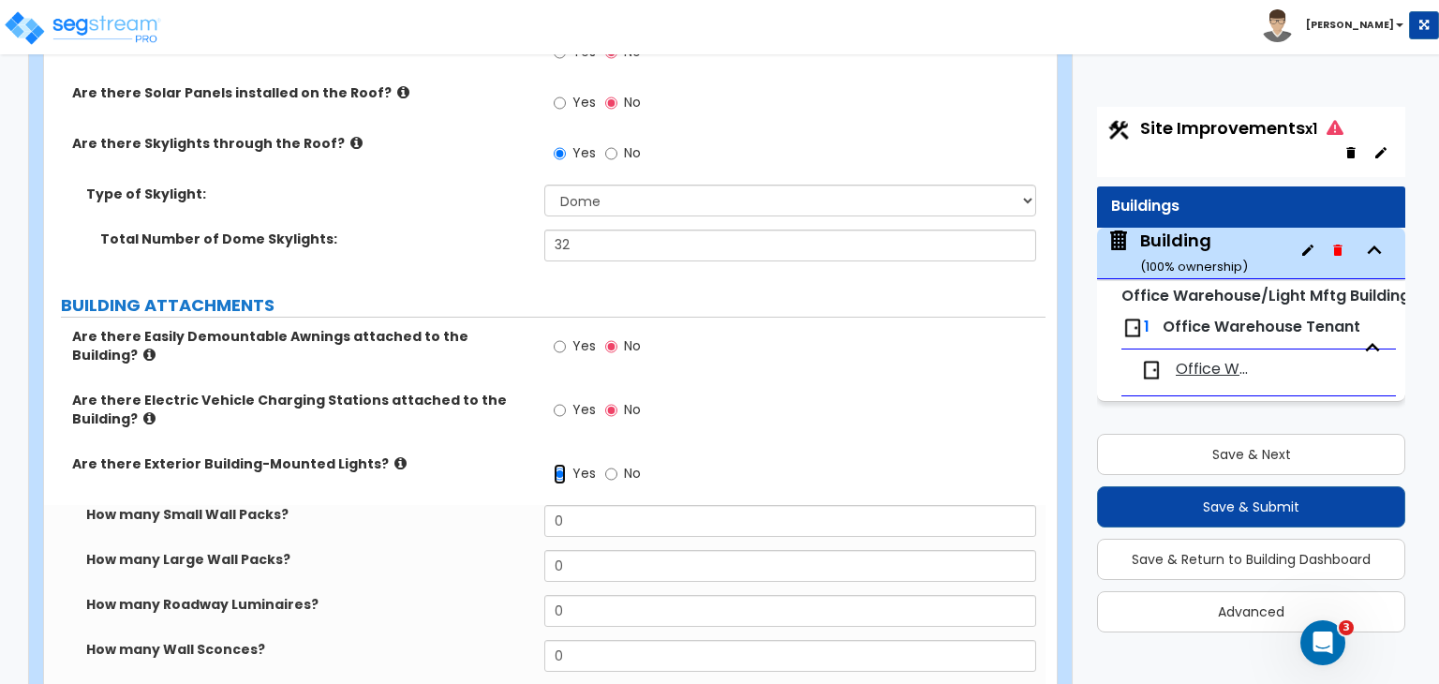
scroll to position [1051, 0]
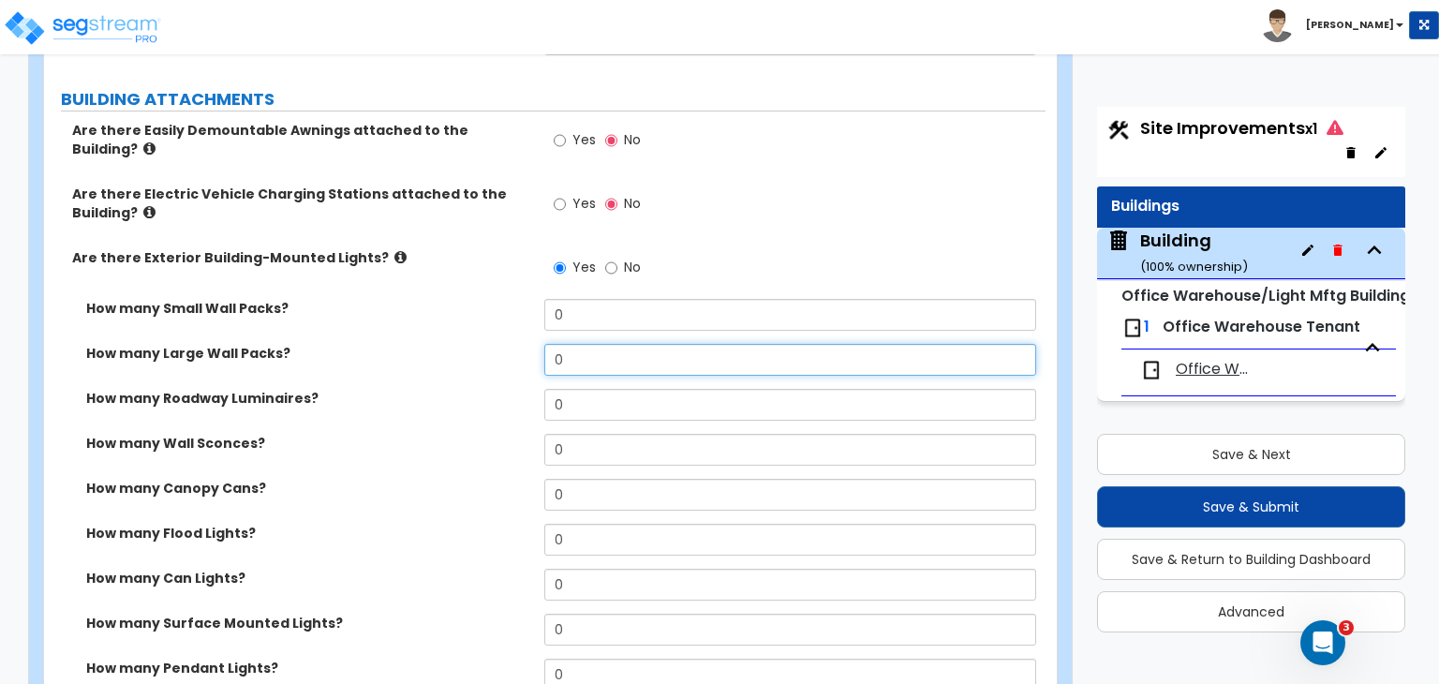
drag, startPoint x: 598, startPoint y: 334, endPoint x: 495, endPoint y: 324, distance: 103.6
click at [495, 344] on div "How many Large Wall Packs? 0" at bounding box center [544, 366] width 1001 height 45
type input "4"
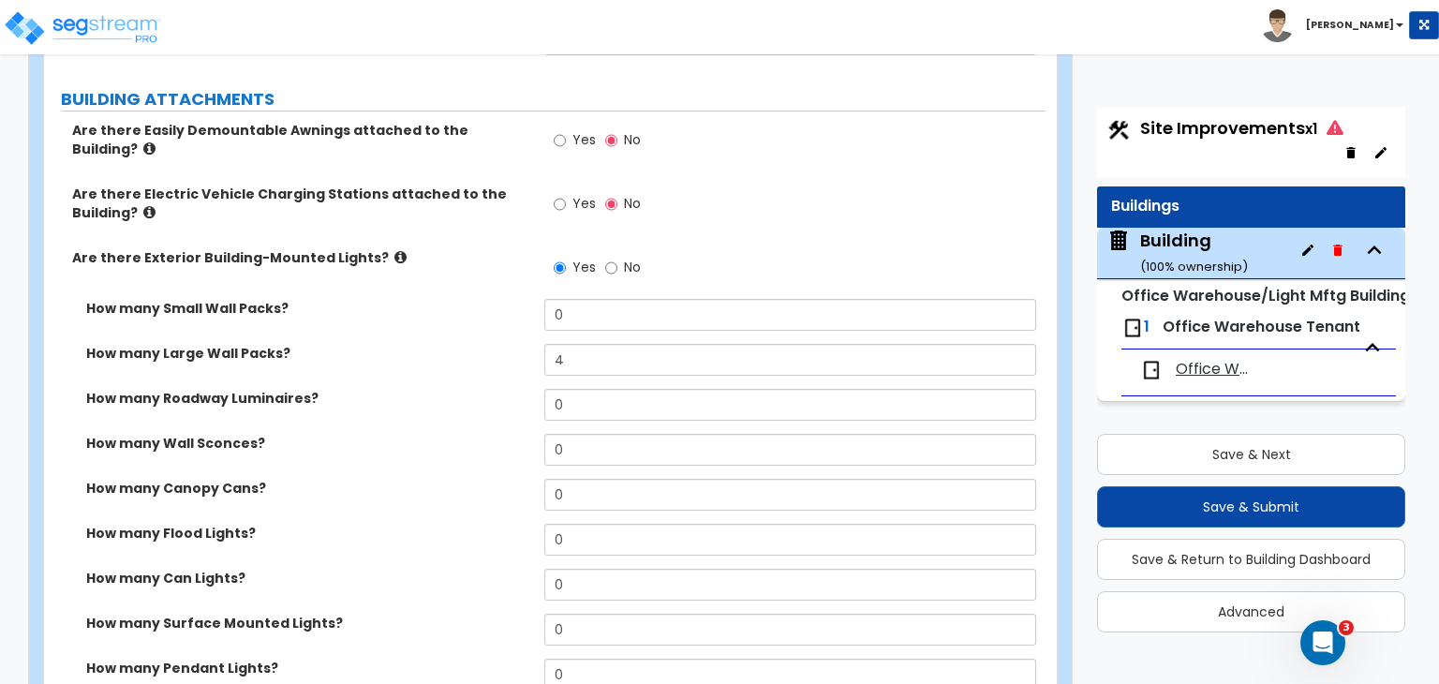
click at [482, 389] on div "How many Roadway Luminaires? 0" at bounding box center [544, 411] width 1001 height 45
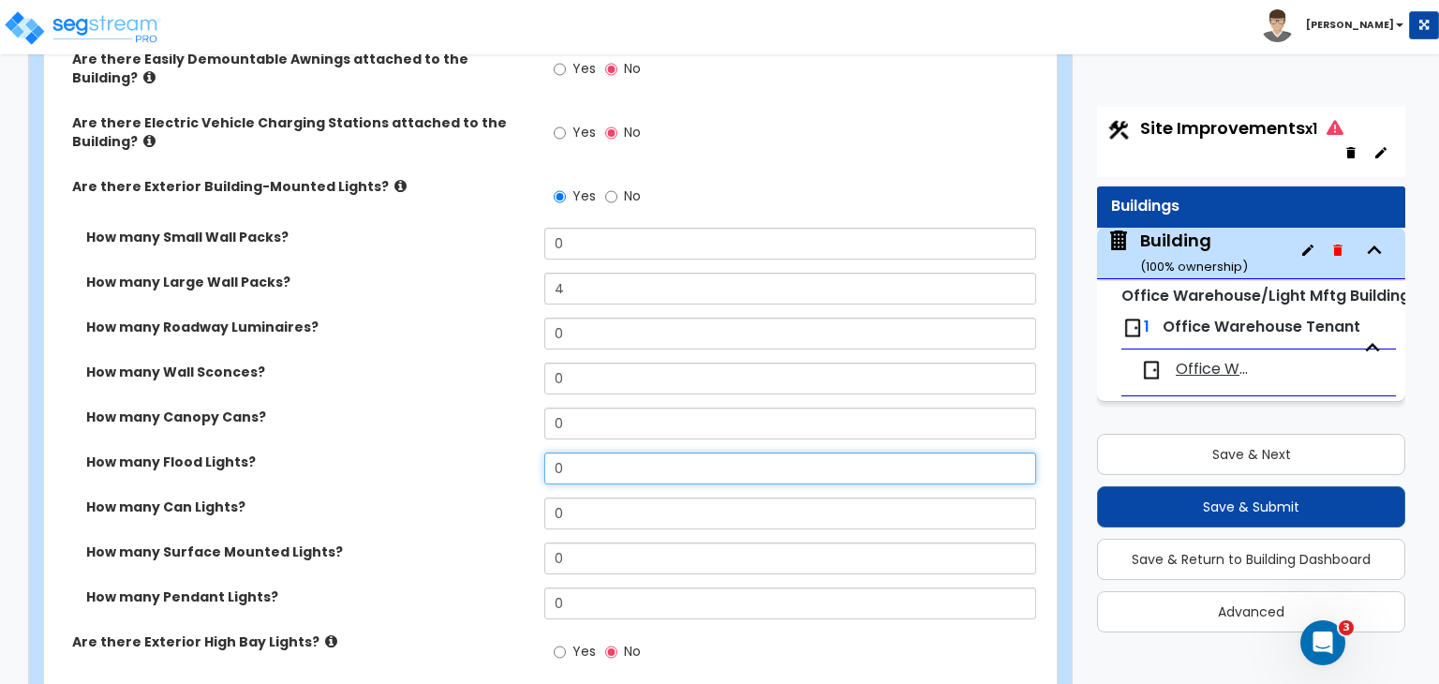
drag, startPoint x: 583, startPoint y: 423, endPoint x: 477, endPoint y: 442, distance: 107.5
click at [477, 452] on div "How many Flood Lights? 0" at bounding box center [544, 474] width 1001 height 45
type input "4"
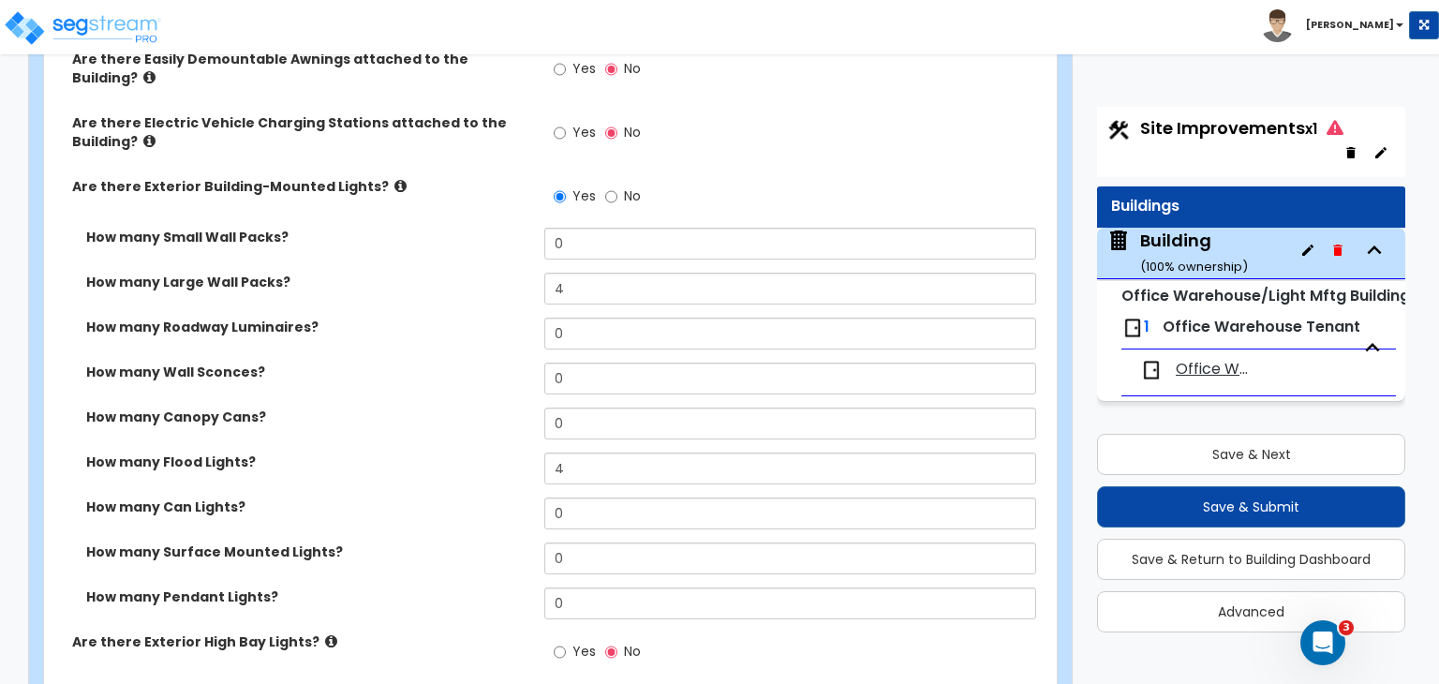
click at [449, 452] on label "How many Flood Lights?" at bounding box center [308, 461] width 444 height 19
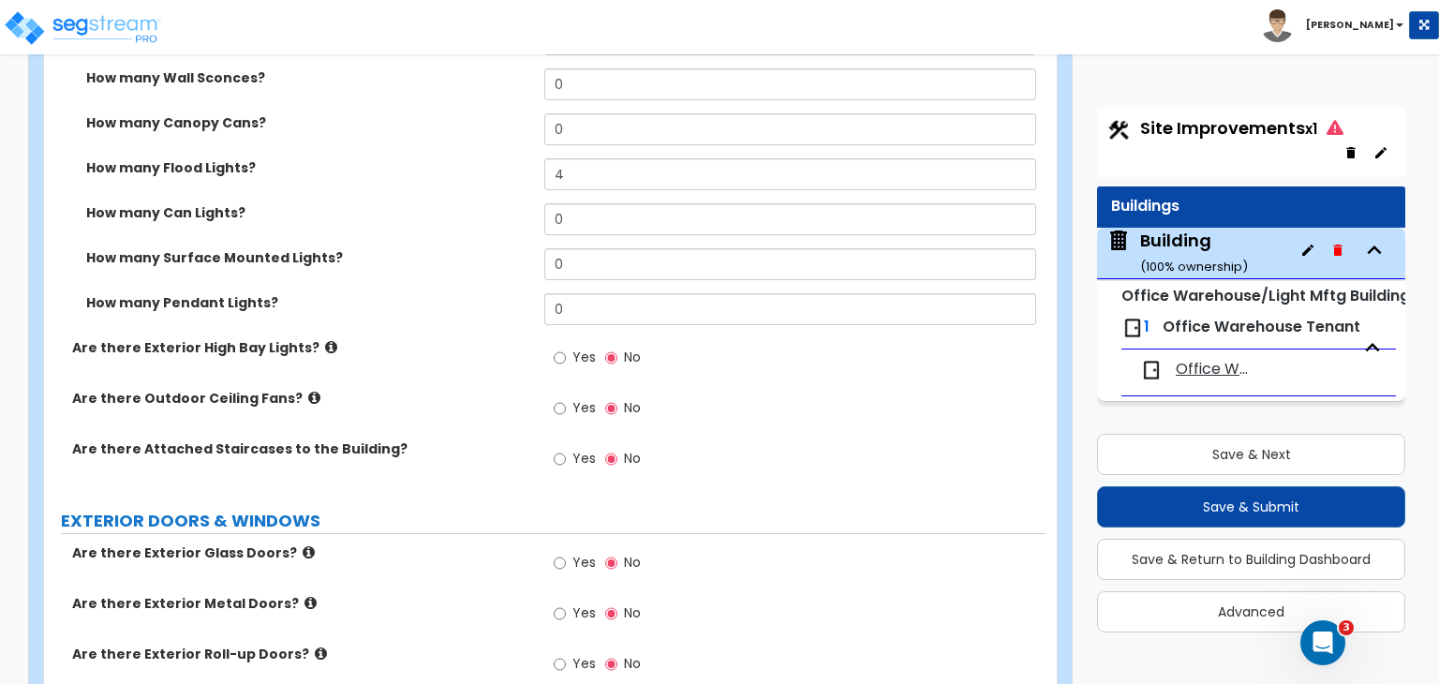
scroll to position [1418, 0]
click at [557, 447] on input "Yes" at bounding box center [560, 457] width 12 height 21
radio input "true"
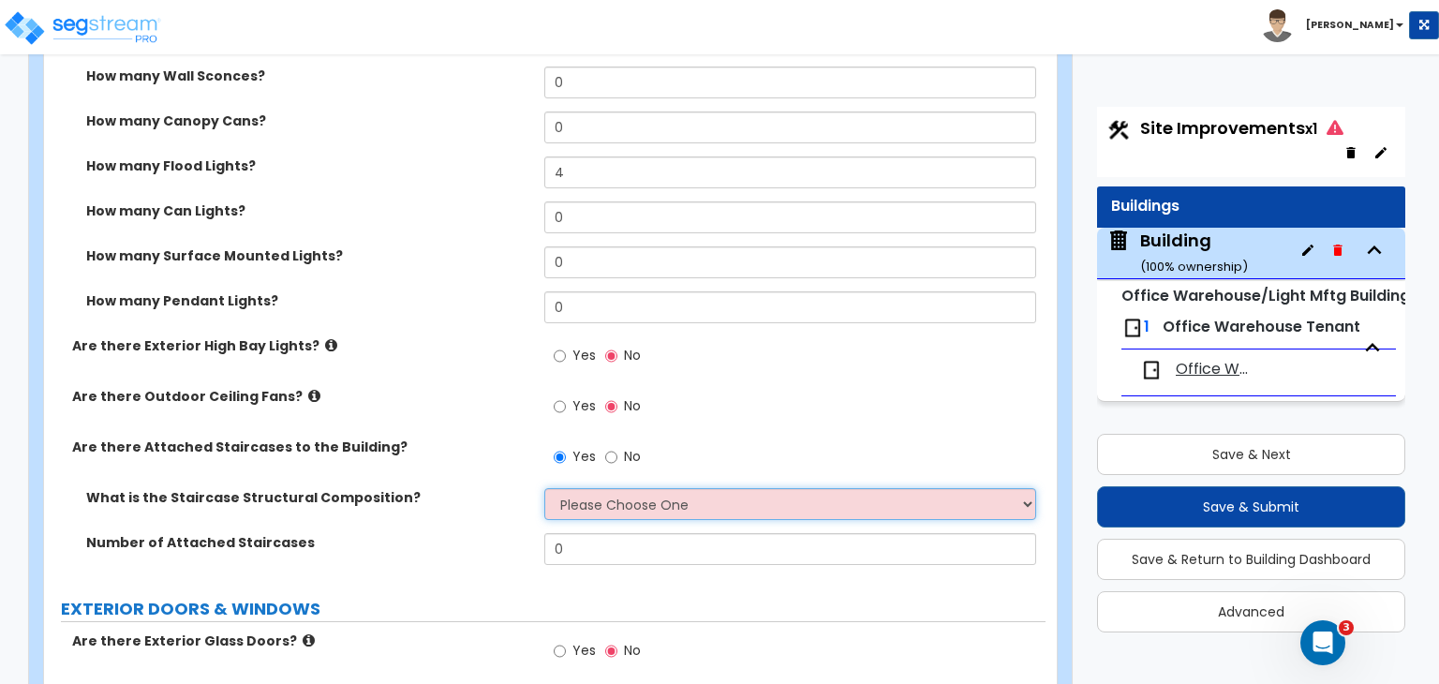
click at [573, 488] on select "Please Choose One Reinforced Concrete Structural Steel Wood" at bounding box center [789, 504] width 491 height 32
select select "4"
click at [544, 488] on select "Please Choose One Reinforced Concrete Structural Steel Wood" at bounding box center [789, 504] width 491 height 32
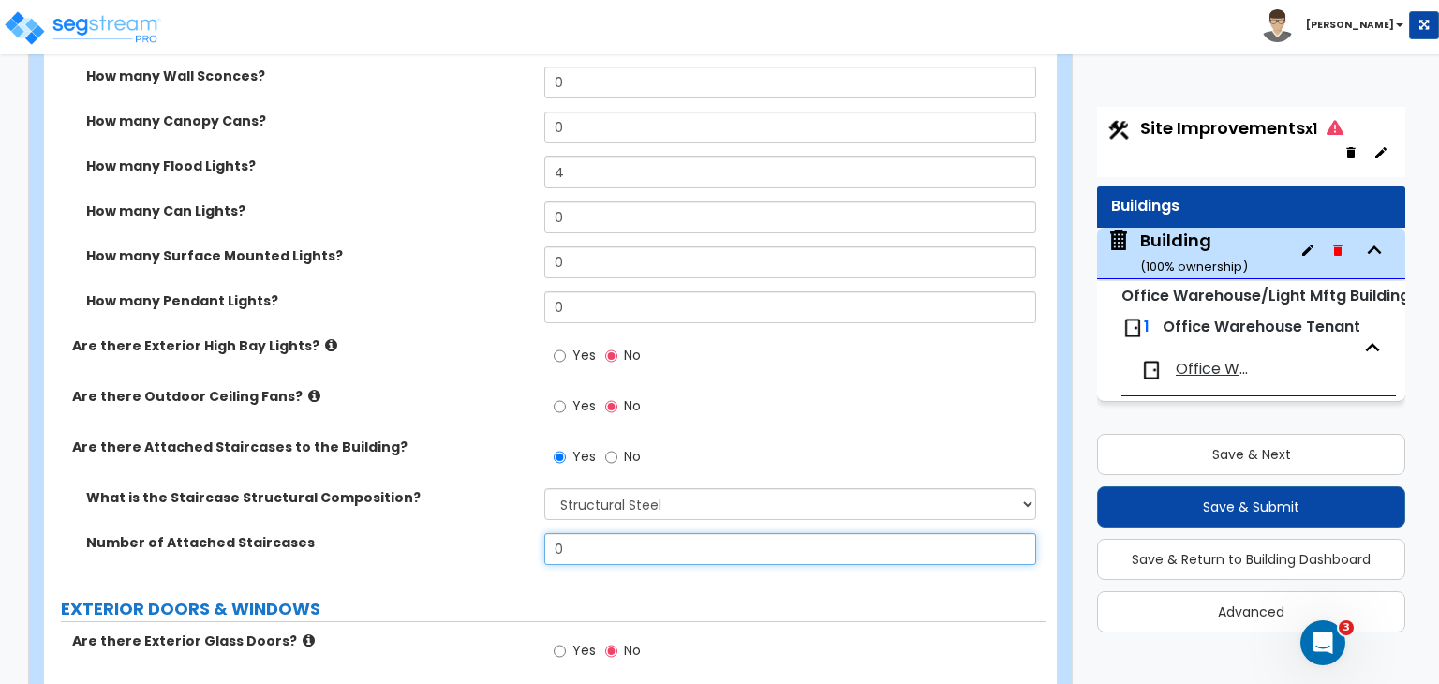
drag, startPoint x: 590, startPoint y: 521, endPoint x: 470, endPoint y: 497, distance: 122.2
click at [470, 497] on div "What is the Staircase Structural Composition? Please Choose One Reinforced Conc…" at bounding box center [544, 533] width 973 height 90
type input "2"
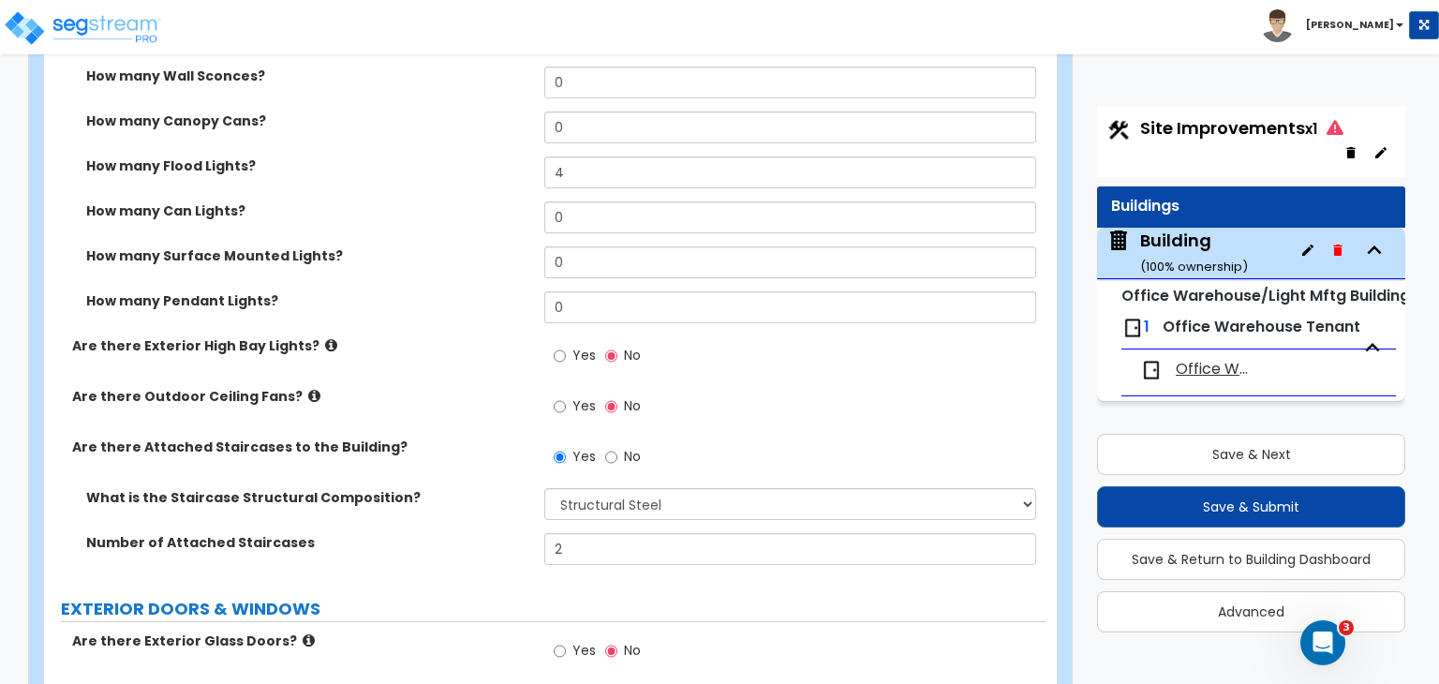
click at [470, 497] on div "What is the Staircase Structural Composition? Please Choose One Reinforced Conc…" at bounding box center [544, 510] width 1001 height 45
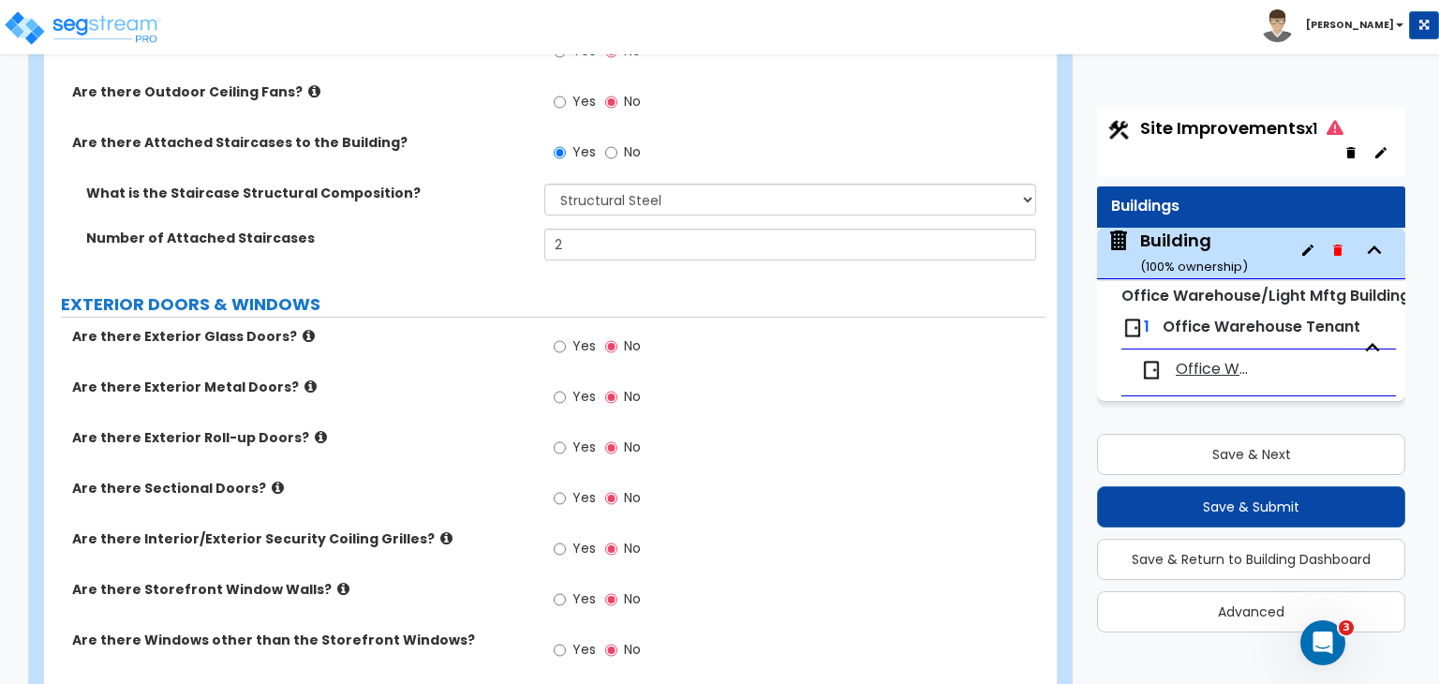
scroll to position [1724, 0]
click at [558, 335] on input "Yes" at bounding box center [560, 345] width 12 height 21
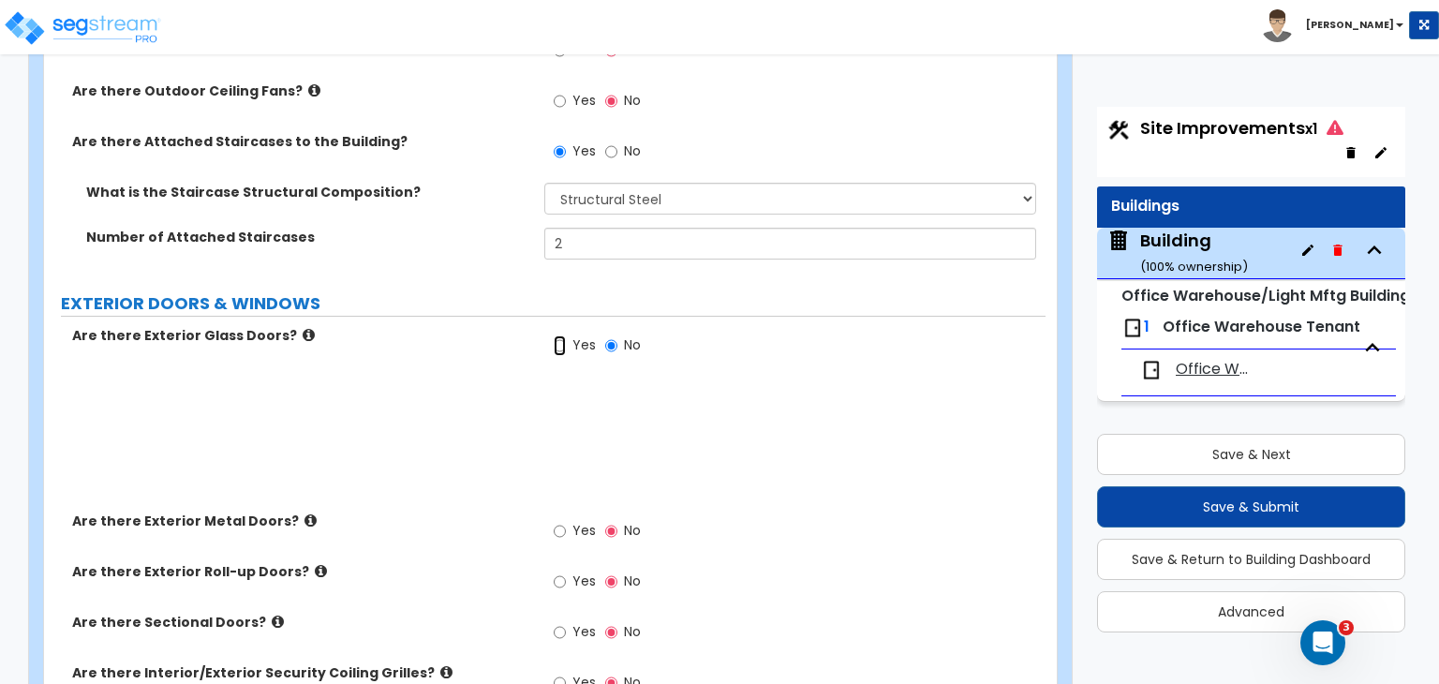
radio input "true"
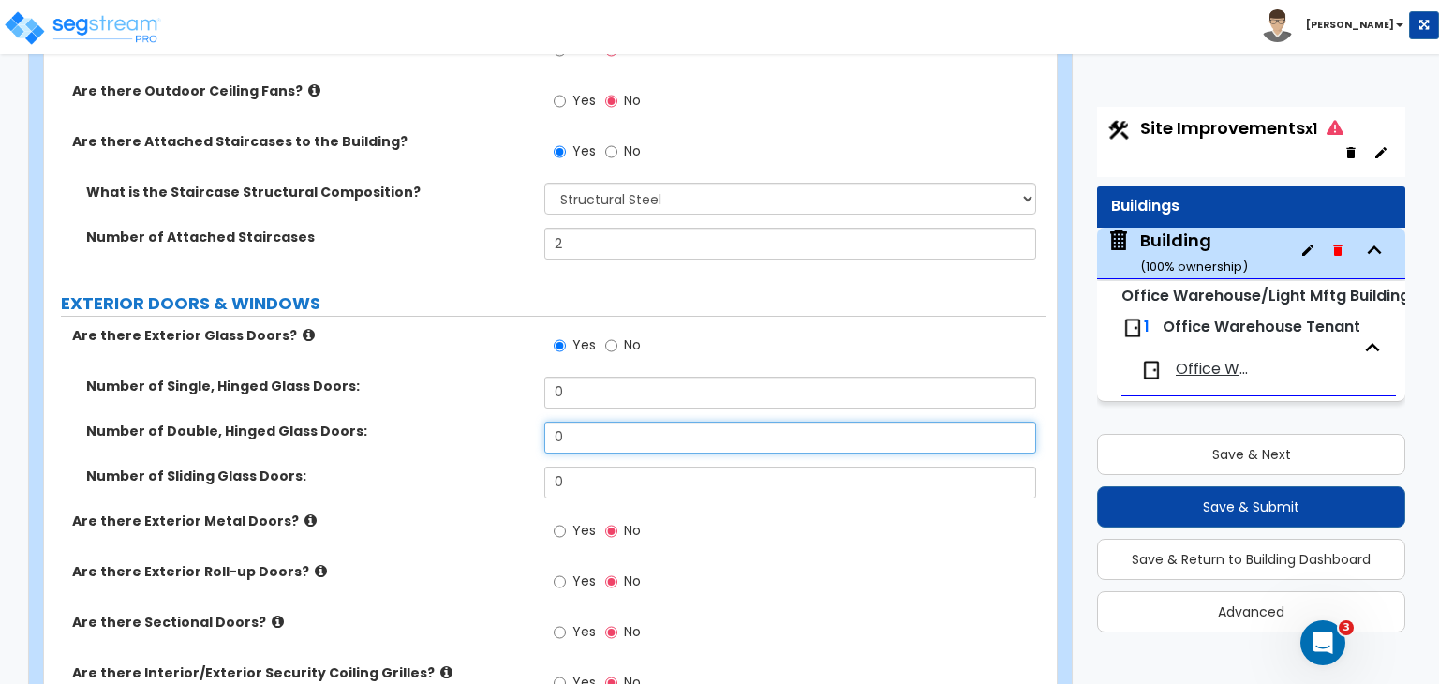
drag, startPoint x: 592, startPoint y: 399, endPoint x: 455, endPoint y: 390, distance: 137.1
click at [455, 422] on div "Number of Double, Hinged Glass Doors: 0" at bounding box center [544, 444] width 1001 height 45
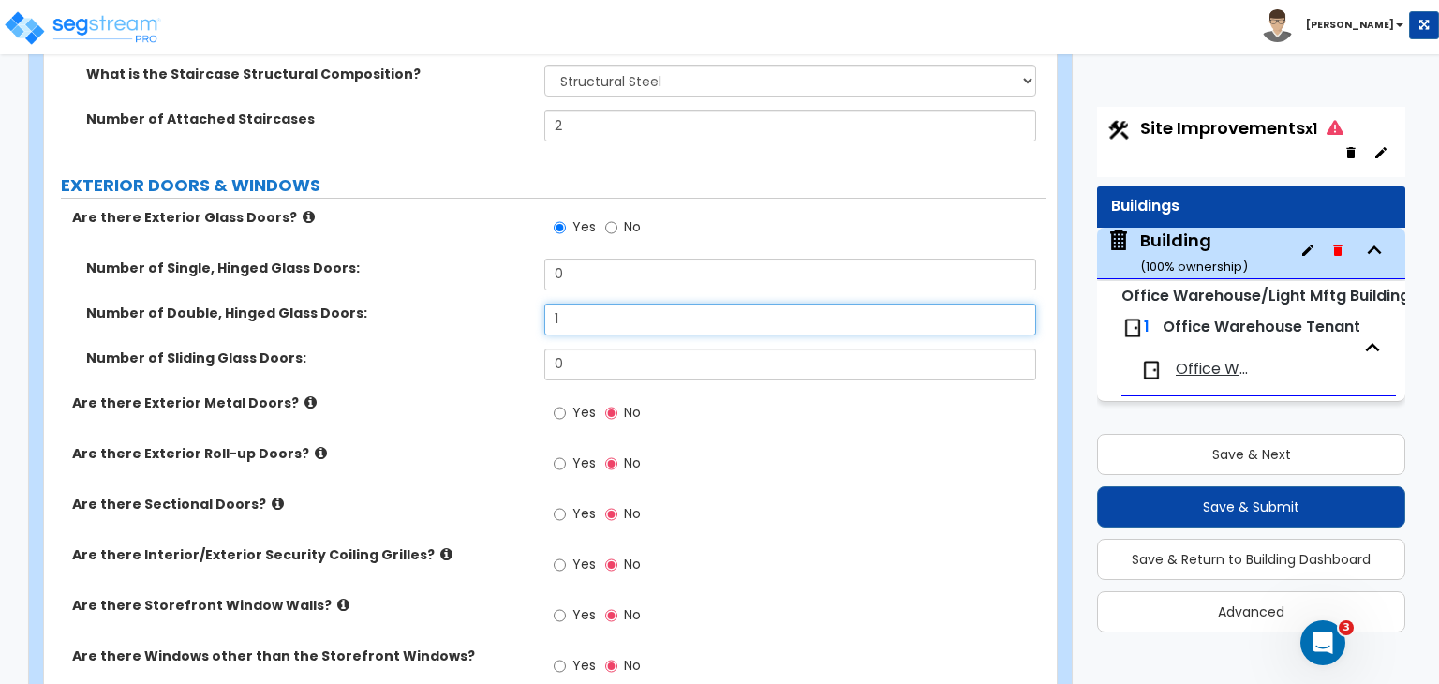
type input "1"
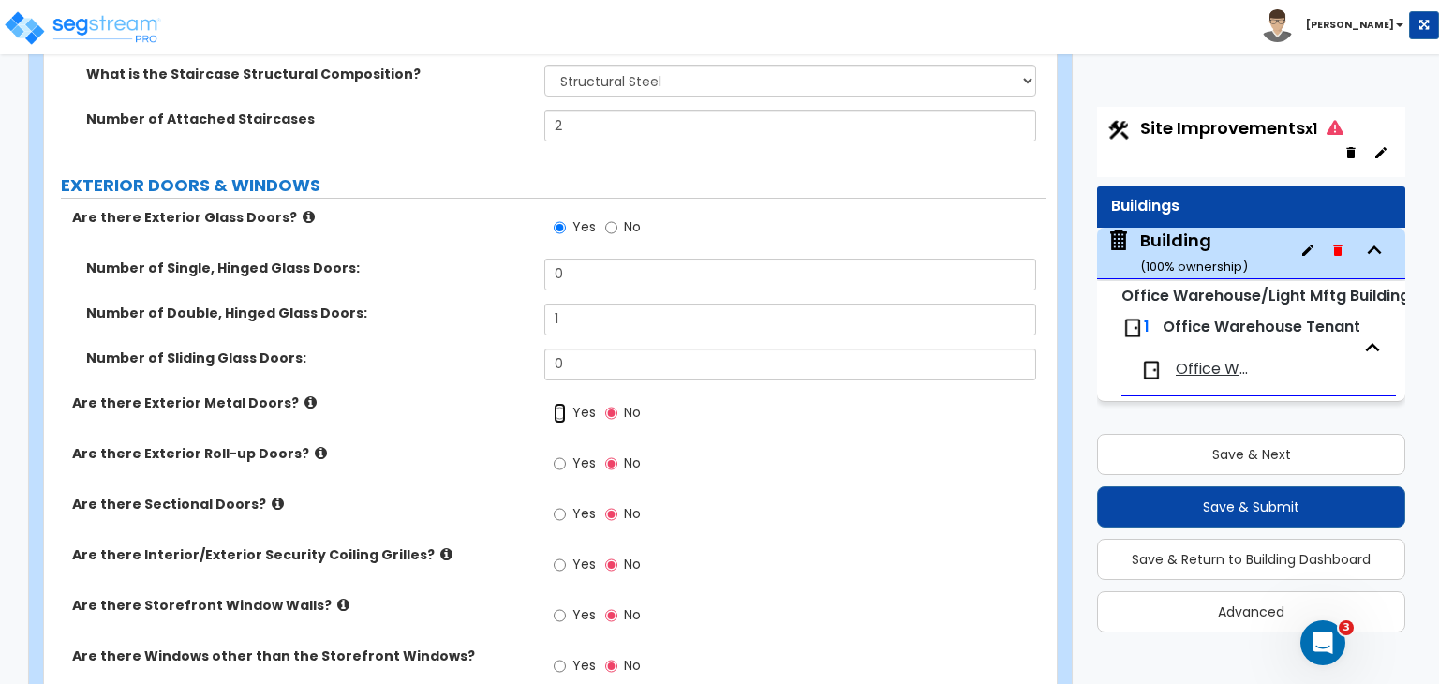
click at [556, 403] on input "Yes" at bounding box center [560, 413] width 12 height 21
radio input "true"
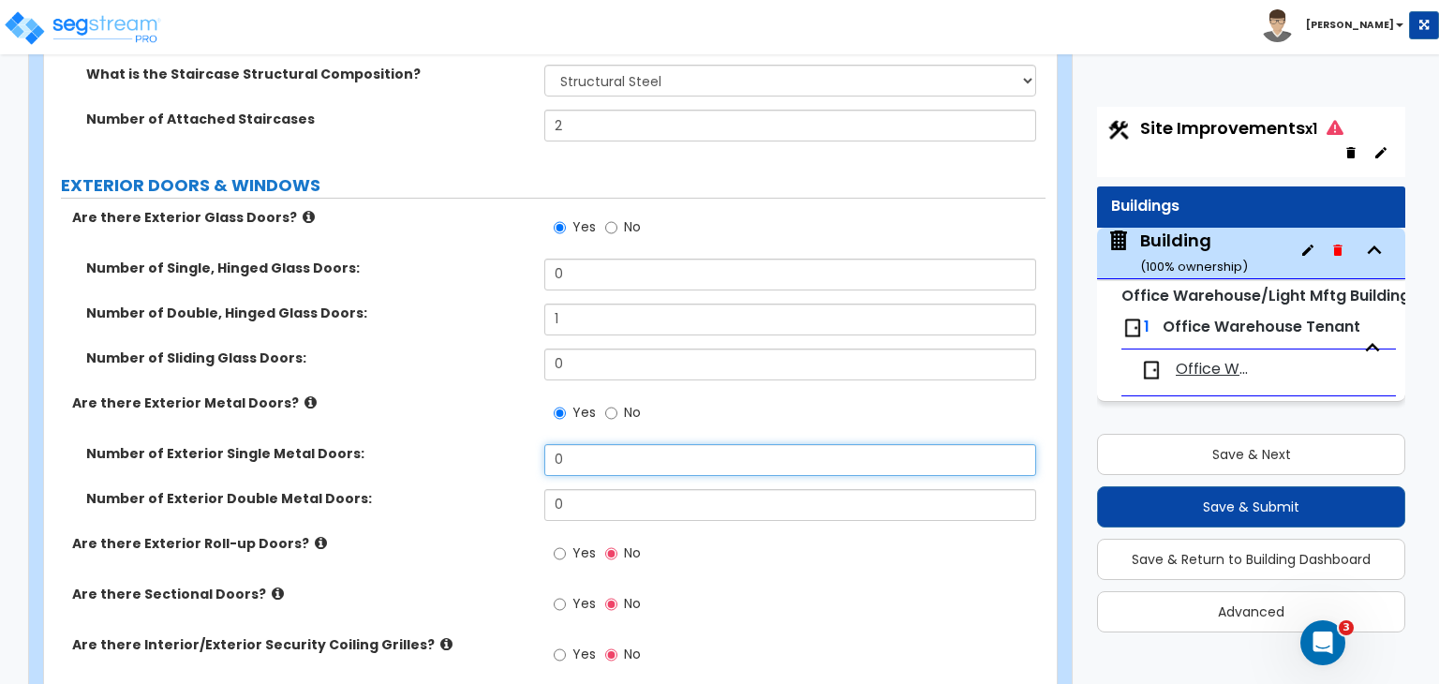
drag, startPoint x: 587, startPoint y: 415, endPoint x: 547, endPoint y: 415, distance: 40.3
click at [547, 444] on input "0" at bounding box center [789, 460] width 491 height 32
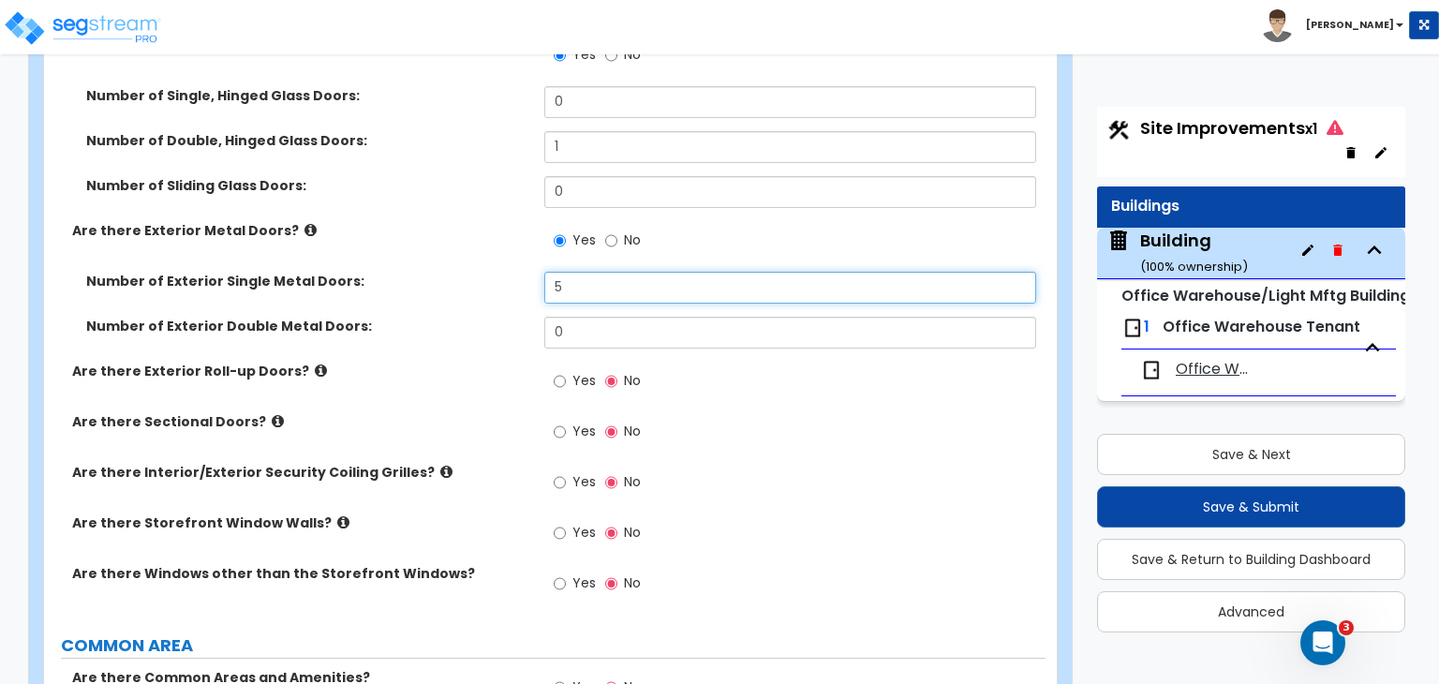
type input "5"
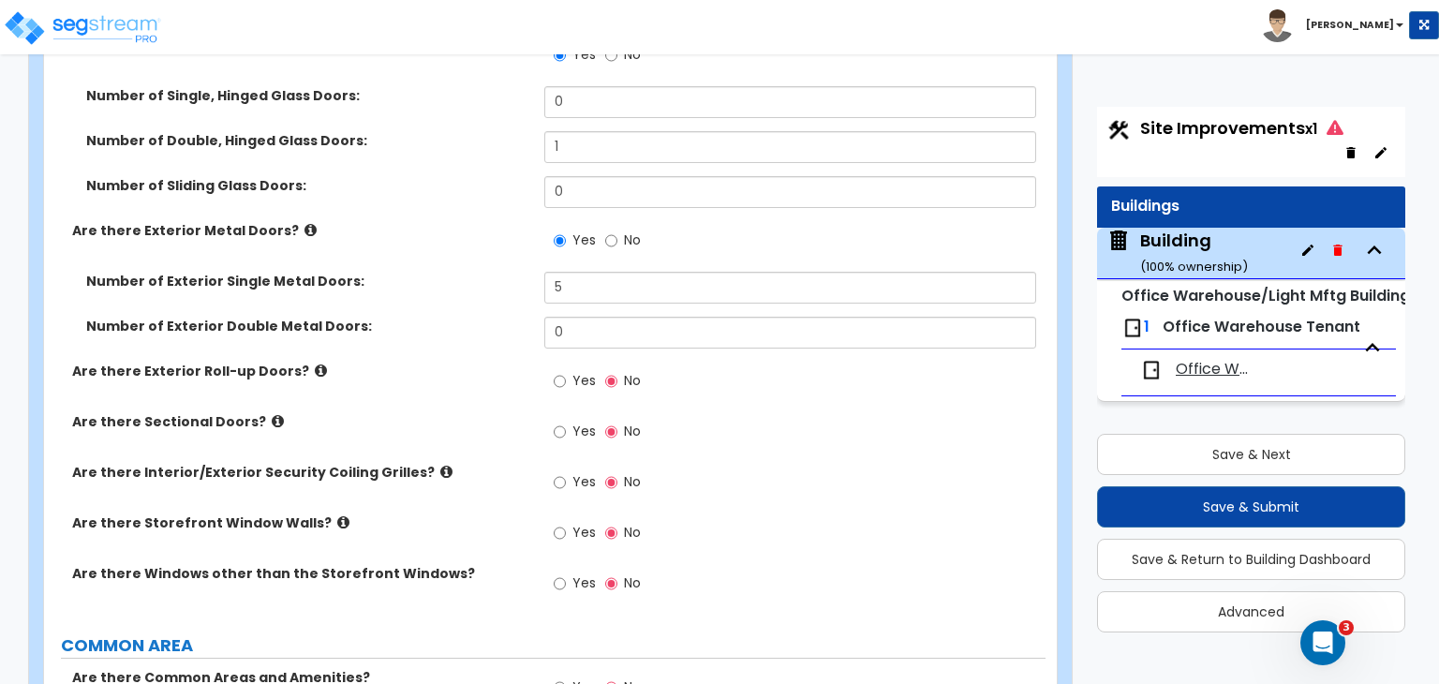
click at [553, 362] on div "Yes No" at bounding box center [597, 383] width 106 height 43
click at [560, 371] on input "Yes" at bounding box center [560, 381] width 12 height 21
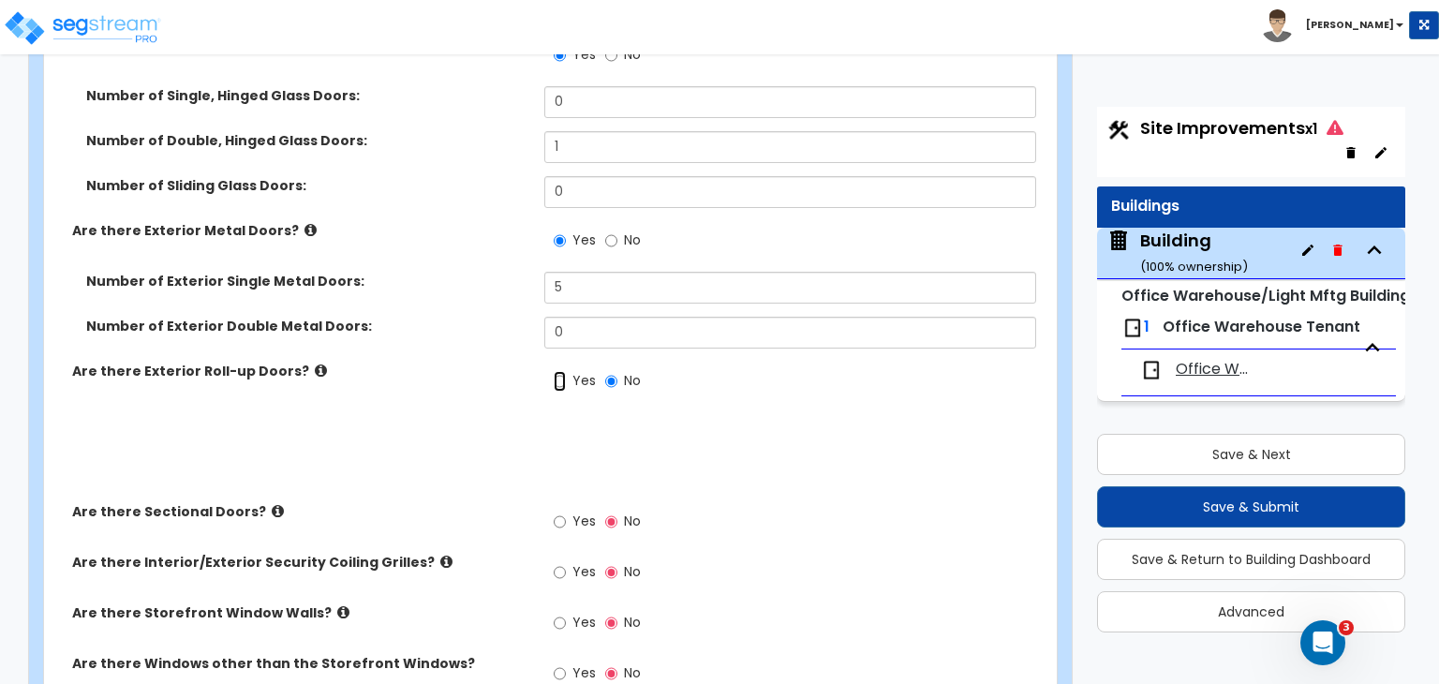
radio input "true"
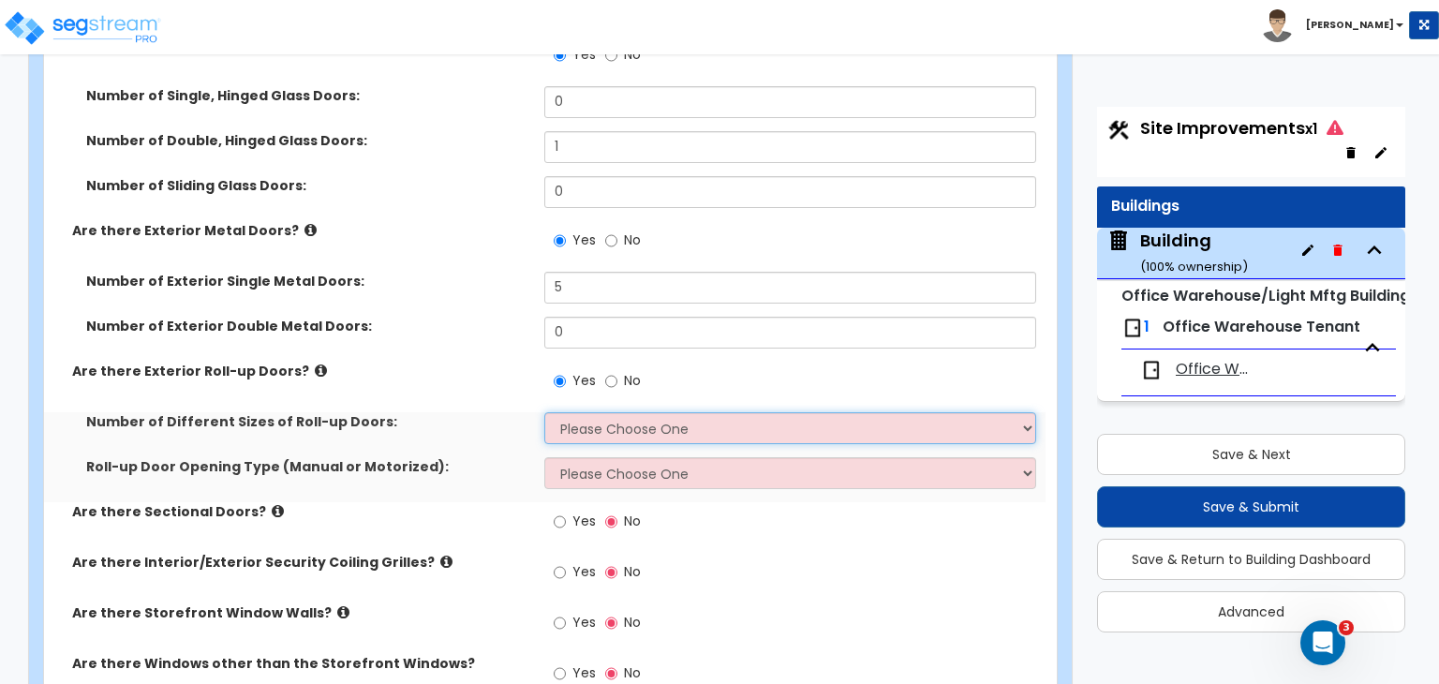
click at [581, 412] on select "Please Choose One 1 2 3" at bounding box center [789, 428] width 491 height 32
select select "2"
click at [544, 412] on select "Please Choose One 1 2 3" at bounding box center [789, 428] width 491 height 32
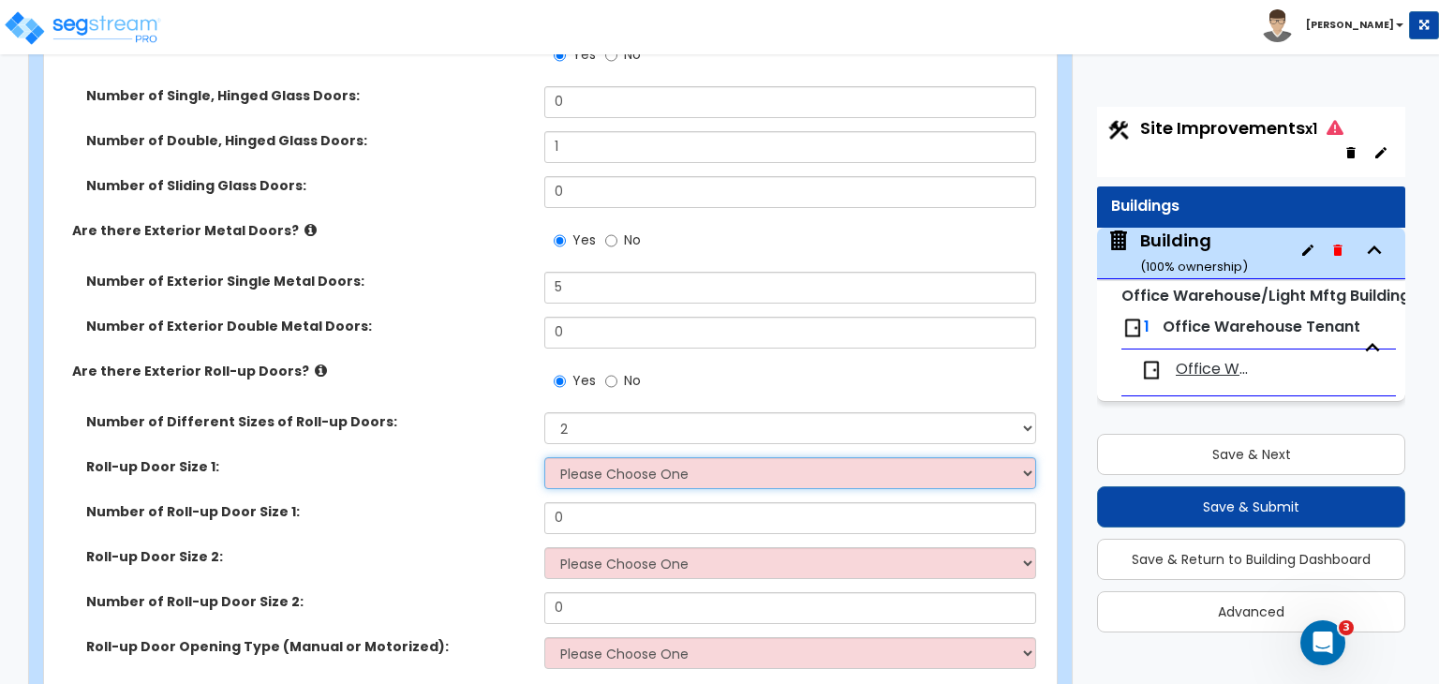
click at [598, 457] on select "Please Choose One 8' x 8' 10' x 10' 12' x 12' 14' x 14' 20' x 12' 20' x 16'" at bounding box center [789, 473] width 491 height 32
select select "3"
click at [544, 457] on select "Please Choose One 8' x 8' 10' x 10' 12' x 12' 14' x 14' 20' x 12' 20' x 16'" at bounding box center [789, 473] width 491 height 32
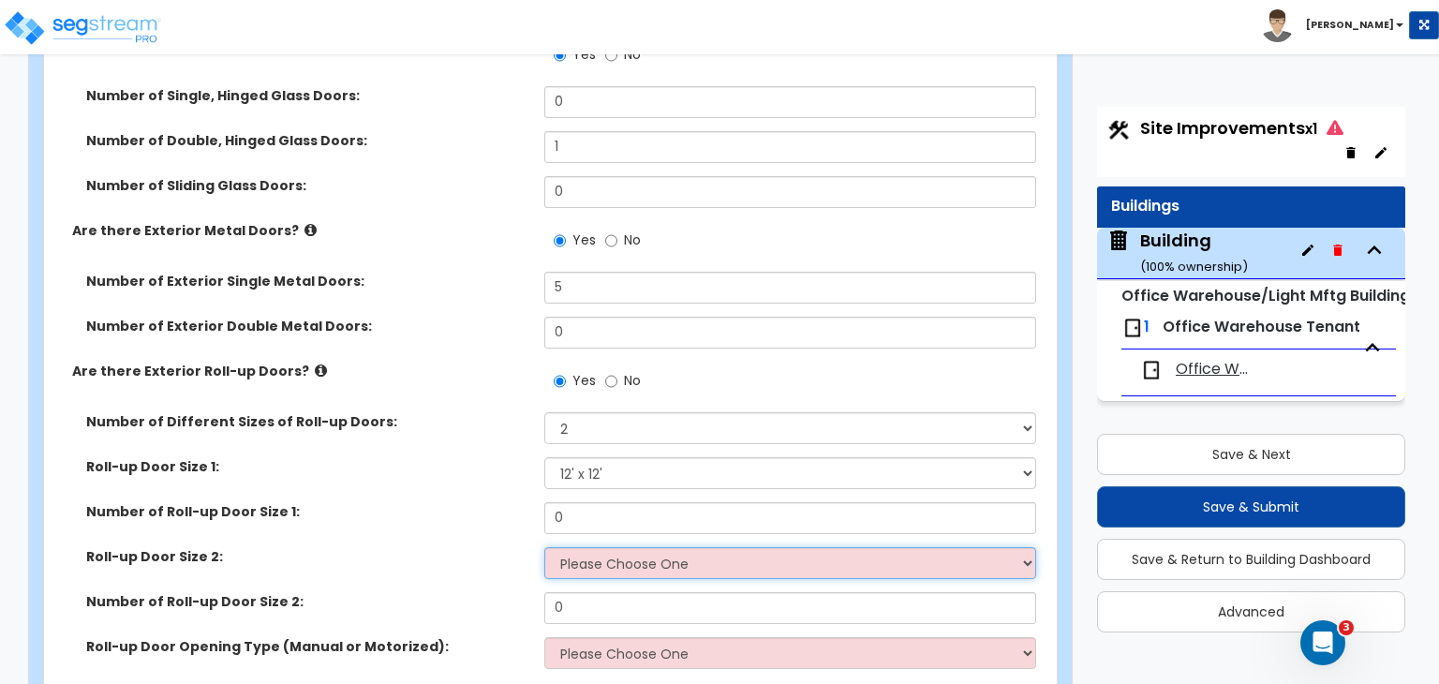
click at [615, 547] on select "Please Choose One 8' x 8' 10' x 10' 12' x 12' 14' x 14' 20' x 12' 20' x 16'" at bounding box center [789, 563] width 491 height 32
select select "5"
click at [544, 547] on select "Please Choose One 8' x 8' 10' x 10' 12' x 12' 14' x 14' 20' x 12' 20' x 16'" at bounding box center [789, 563] width 491 height 32
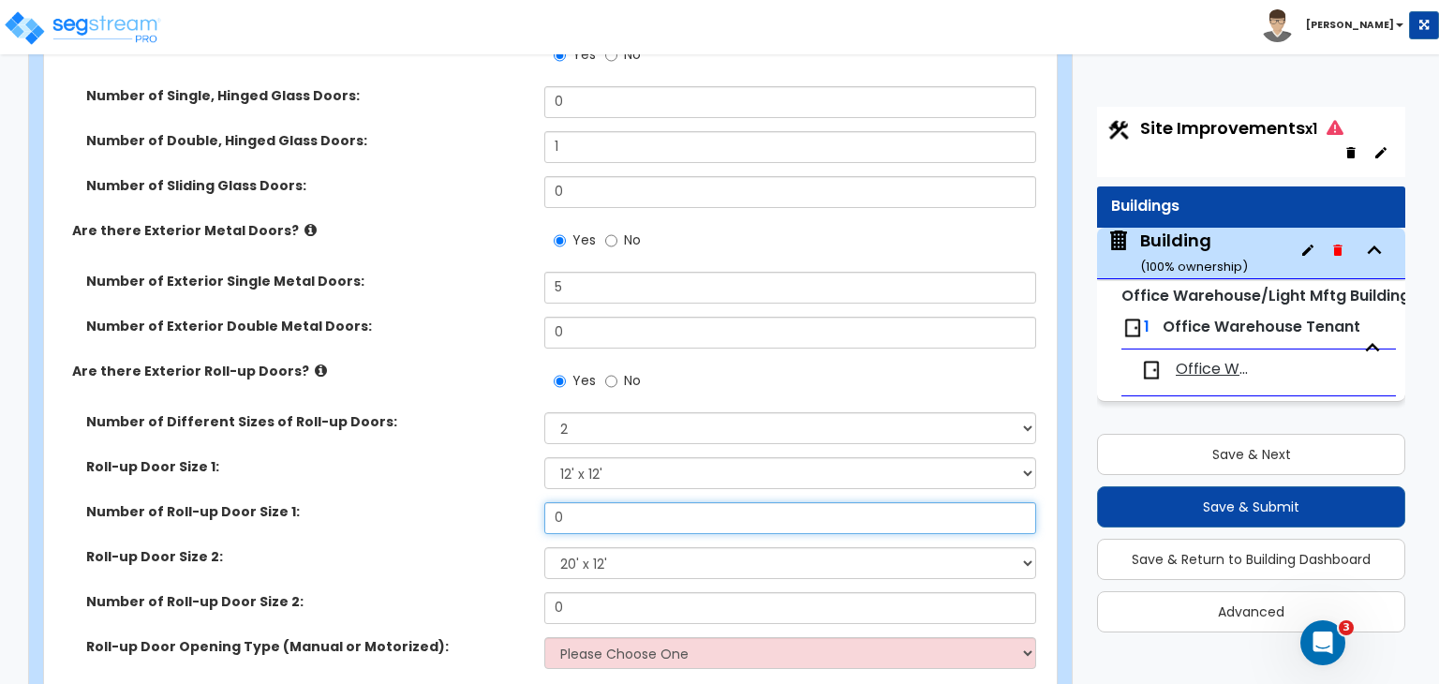
drag, startPoint x: 603, startPoint y: 481, endPoint x: 483, endPoint y: 488, distance: 120.1
click at [483, 502] on div "Number of Roll-up Door Size 1: 0" at bounding box center [544, 524] width 1001 height 45
type input "15"
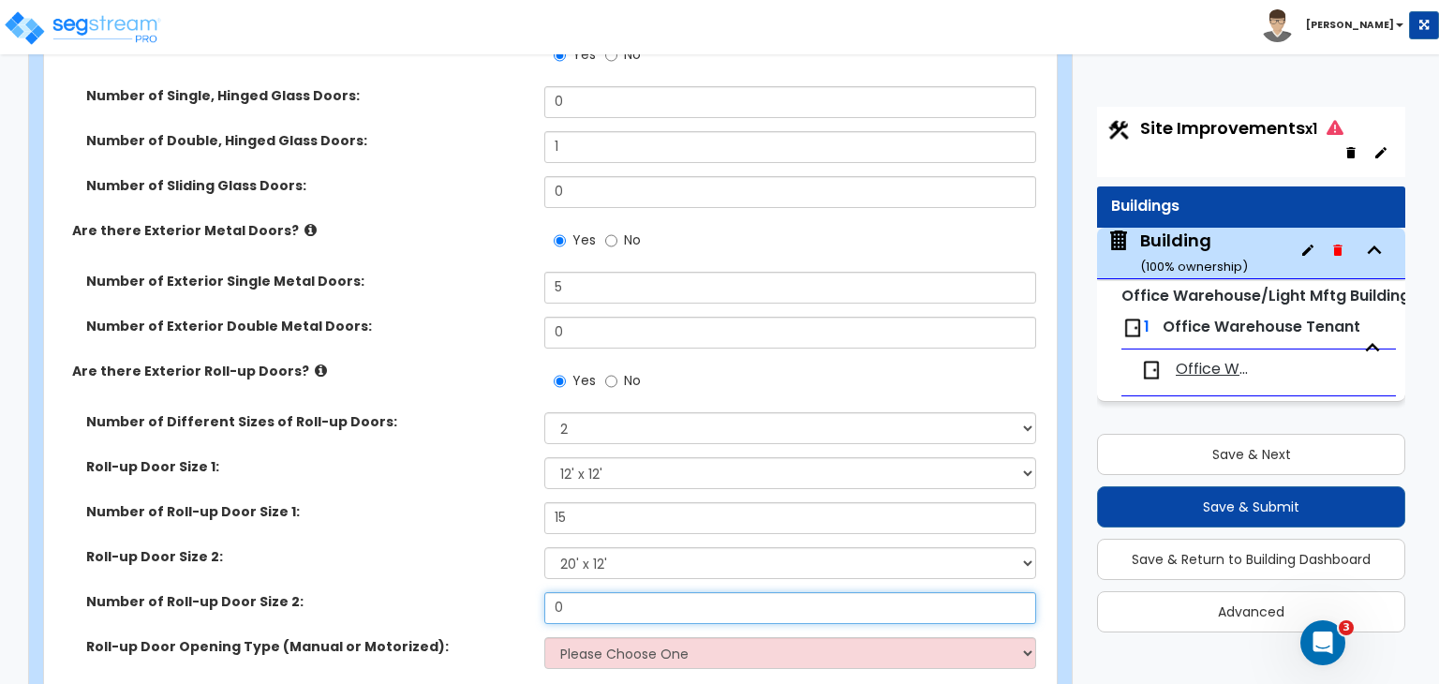
drag, startPoint x: 594, startPoint y: 571, endPoint x: 494, endPoint y: 566, distance: 100.3
click at [494, 592] on div "Number of Roll-up Door Size 2: 0" at bounding box center [544, 614] width 1001 height 45
type input "6"
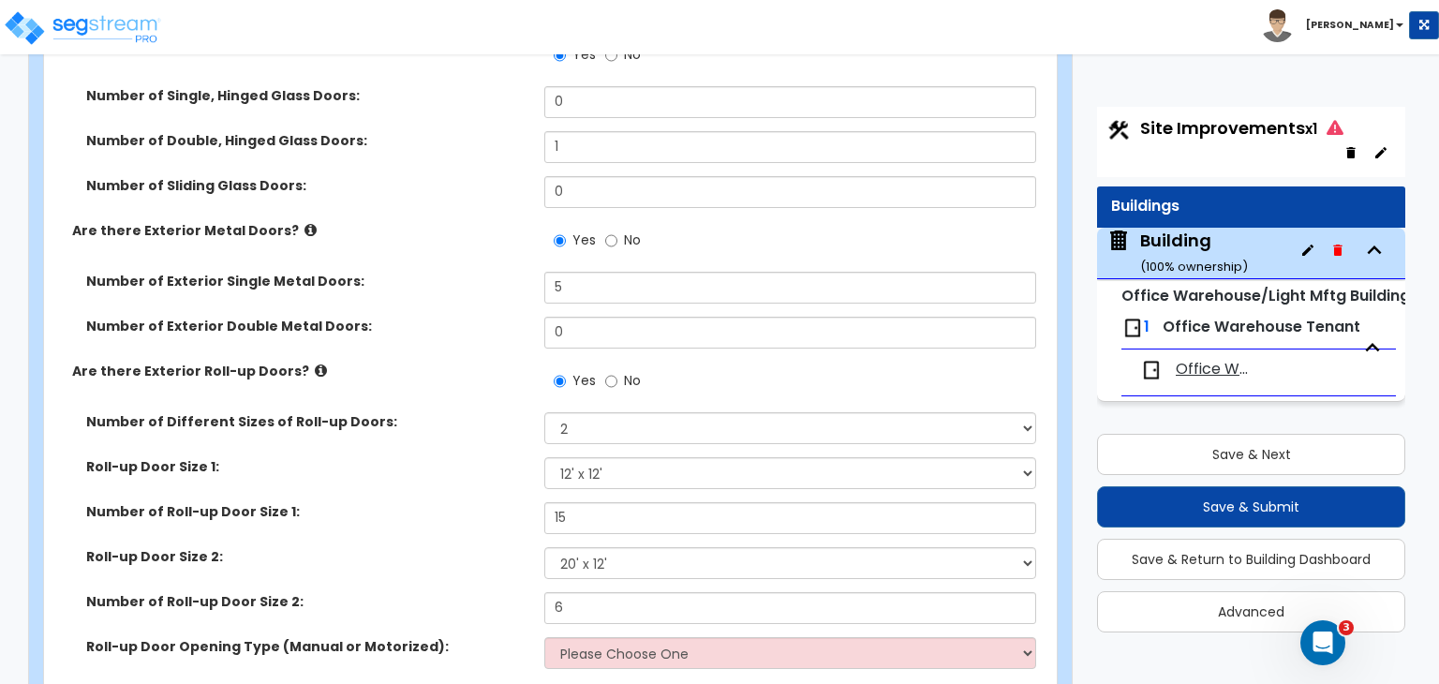
click at [473, 547] on label "Roll-up Door Size 2:" at bounding box center [308, 556] width 444 height 19
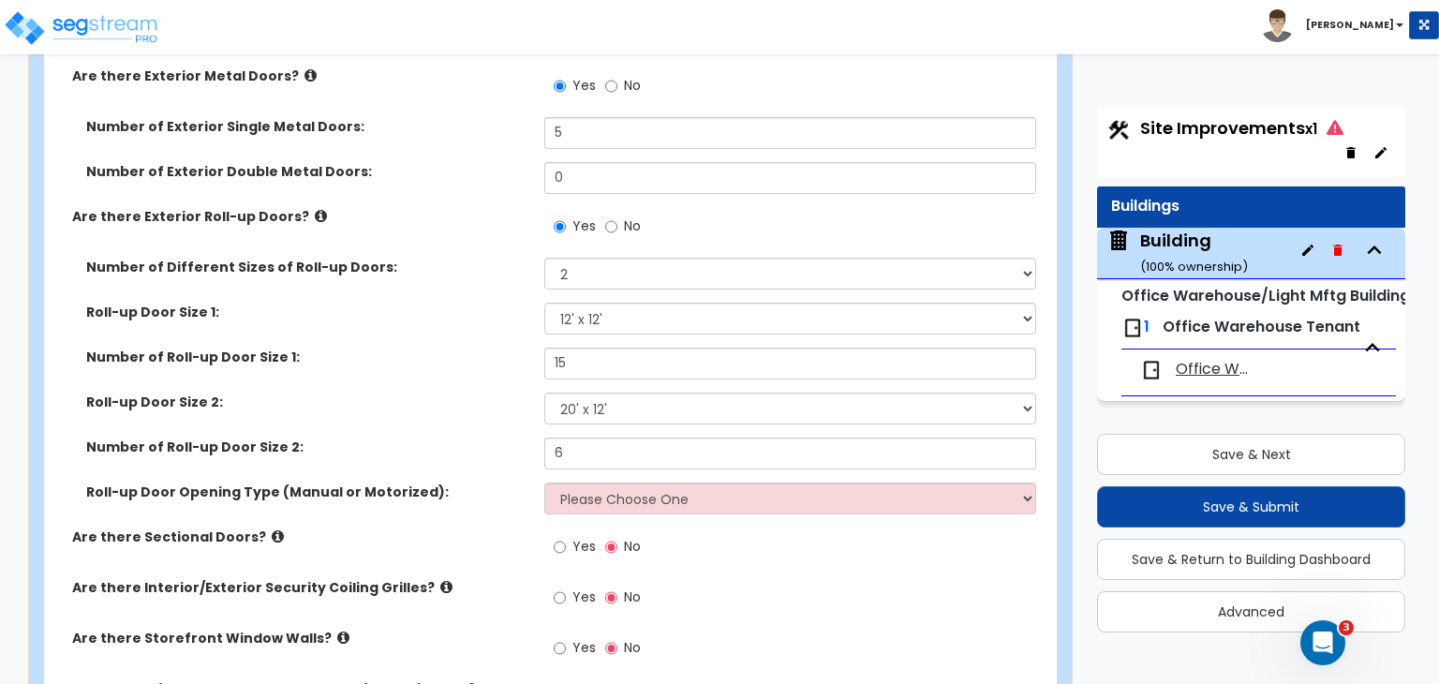
scroll to position [2187, 0]
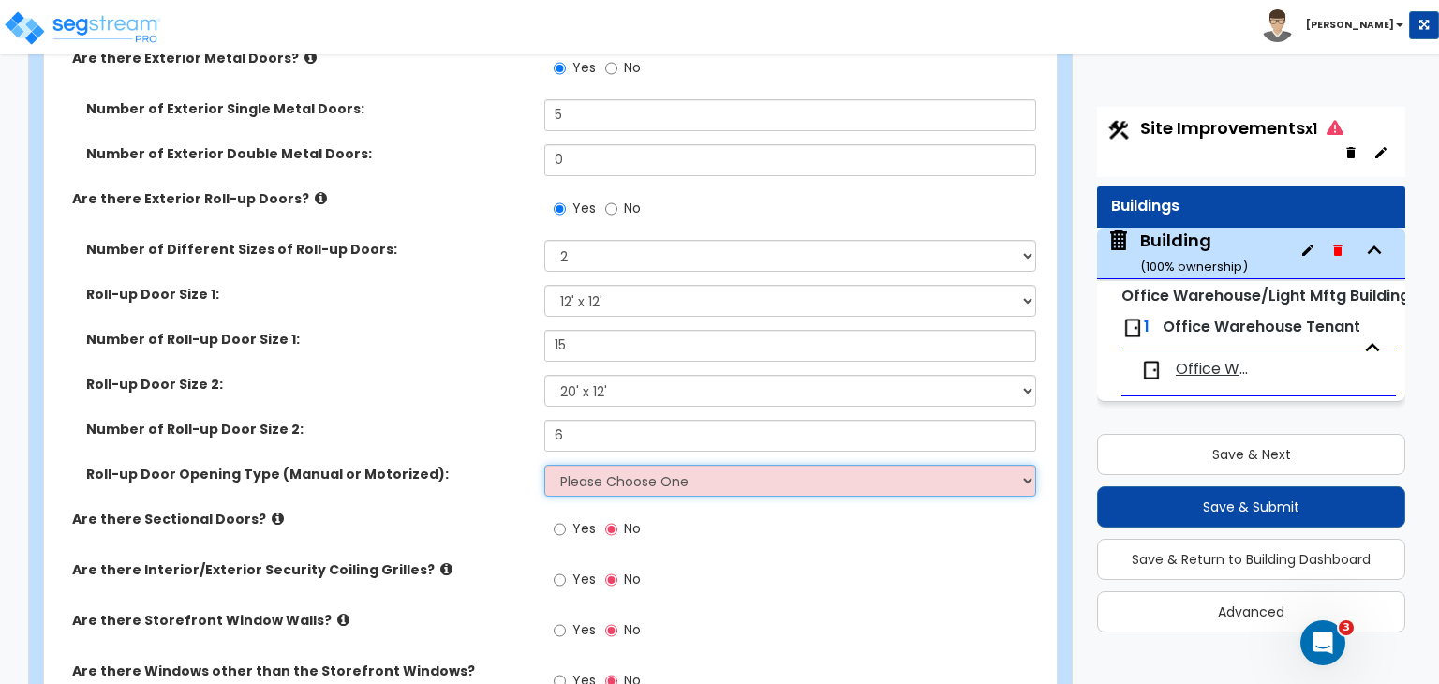
click at [596, 465] on select "Please Choose One All Manual All Motorized Some are Motorized" at bounding box center [789, 481] width 491 height 32
select select "2"
click at [544, 465] on select "Please Choose One All Manual All Motorized Some are Motorized" at bounding box center [789, 481] width 491 height 32
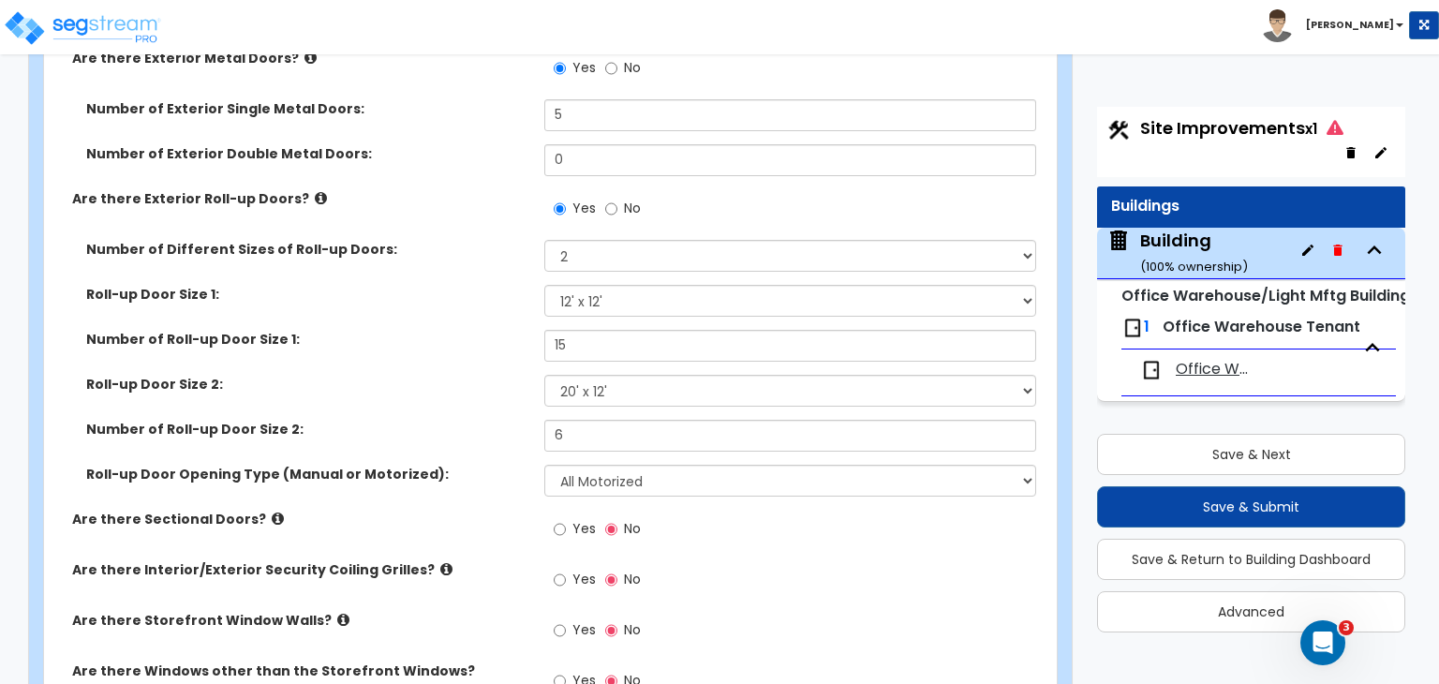
click at [494, 469] on div "Roll-up Door Opening Type (Manual or Motorized): Please Choose One All Manual A…" at bounding box center [544, 487] width 1001 height 45
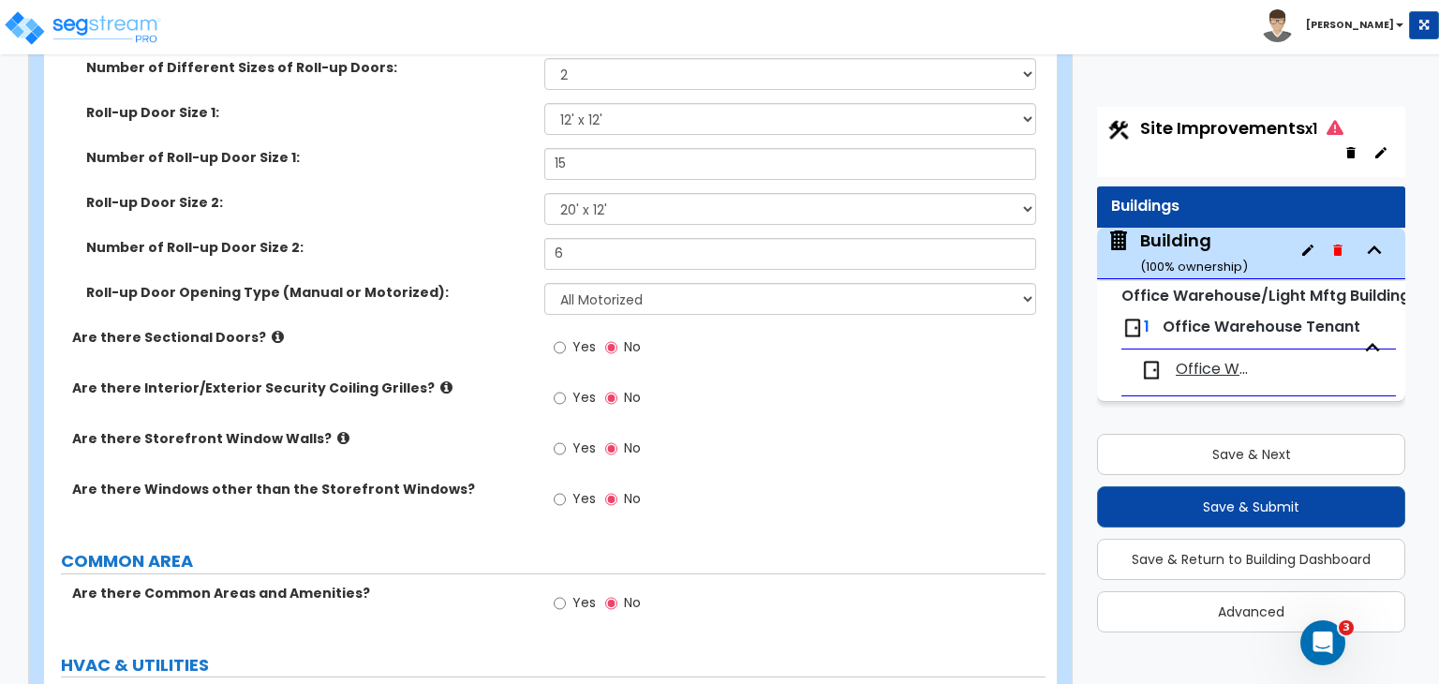
scroll to position [2395, 0]
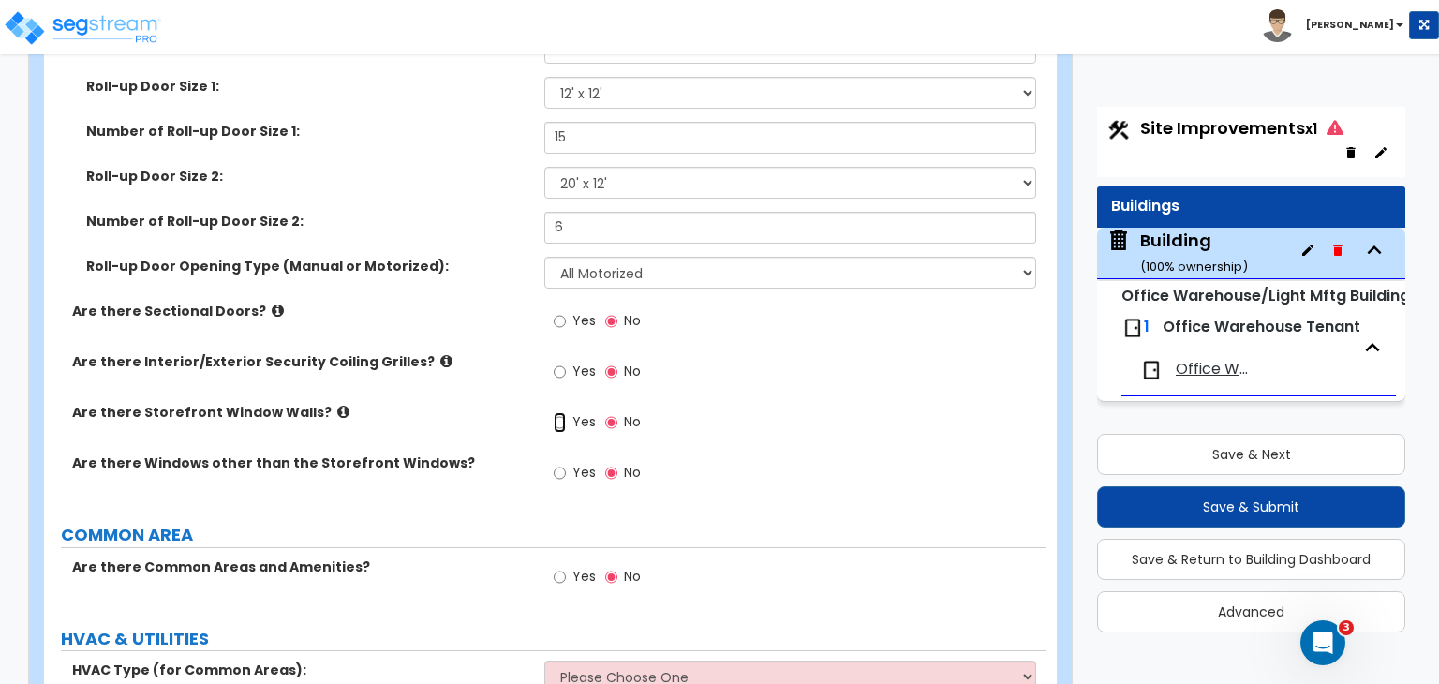
click at [558, 412] on input "Yes" at bounding box center [560, 422] width 12 height 21
radio input "true"
